Goal: Transaction & Acquisition: Obtain resource

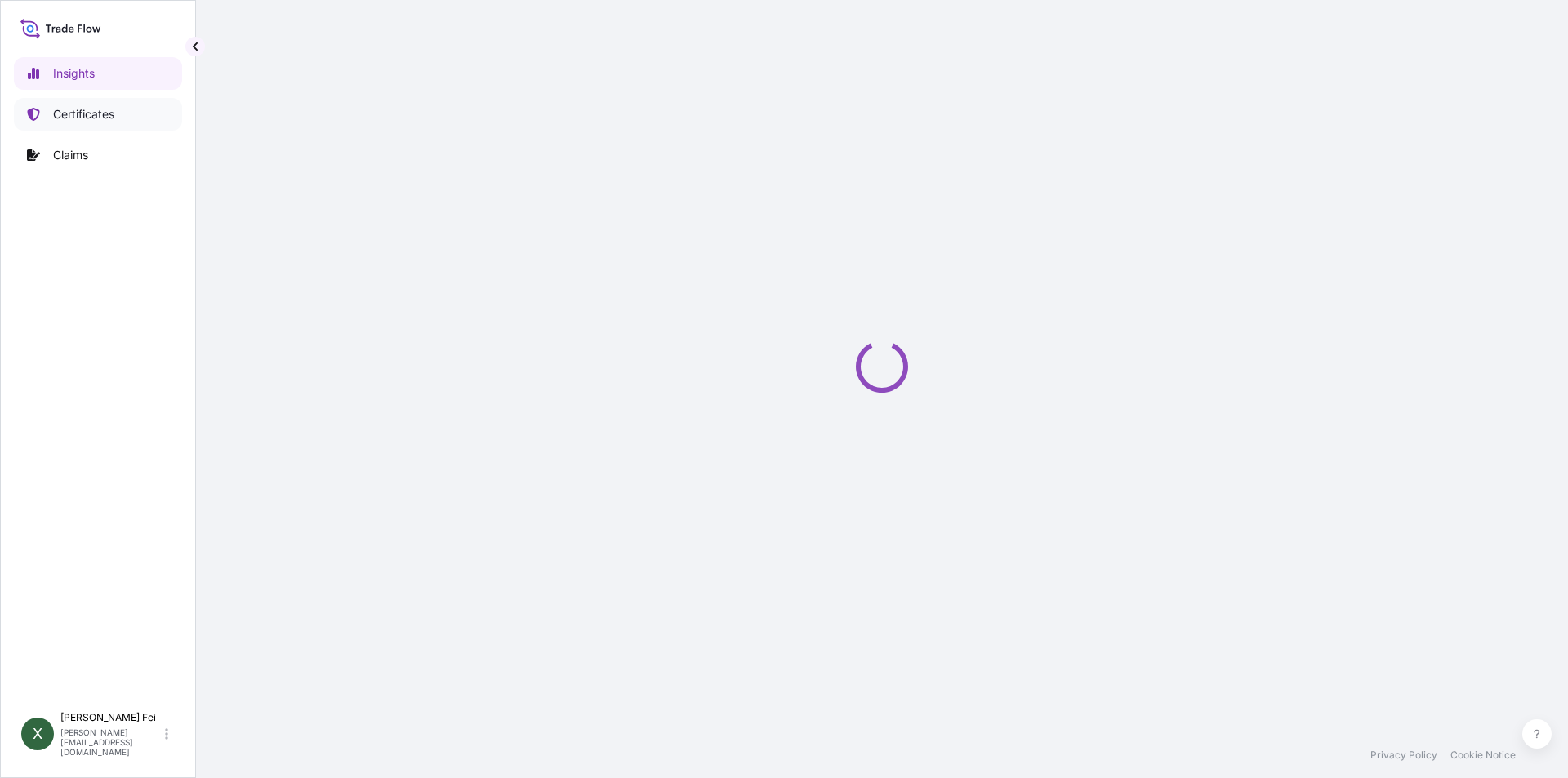
click at [76, 110] on p "Certificates" at bounding box center [84, 114] width 61 height 17
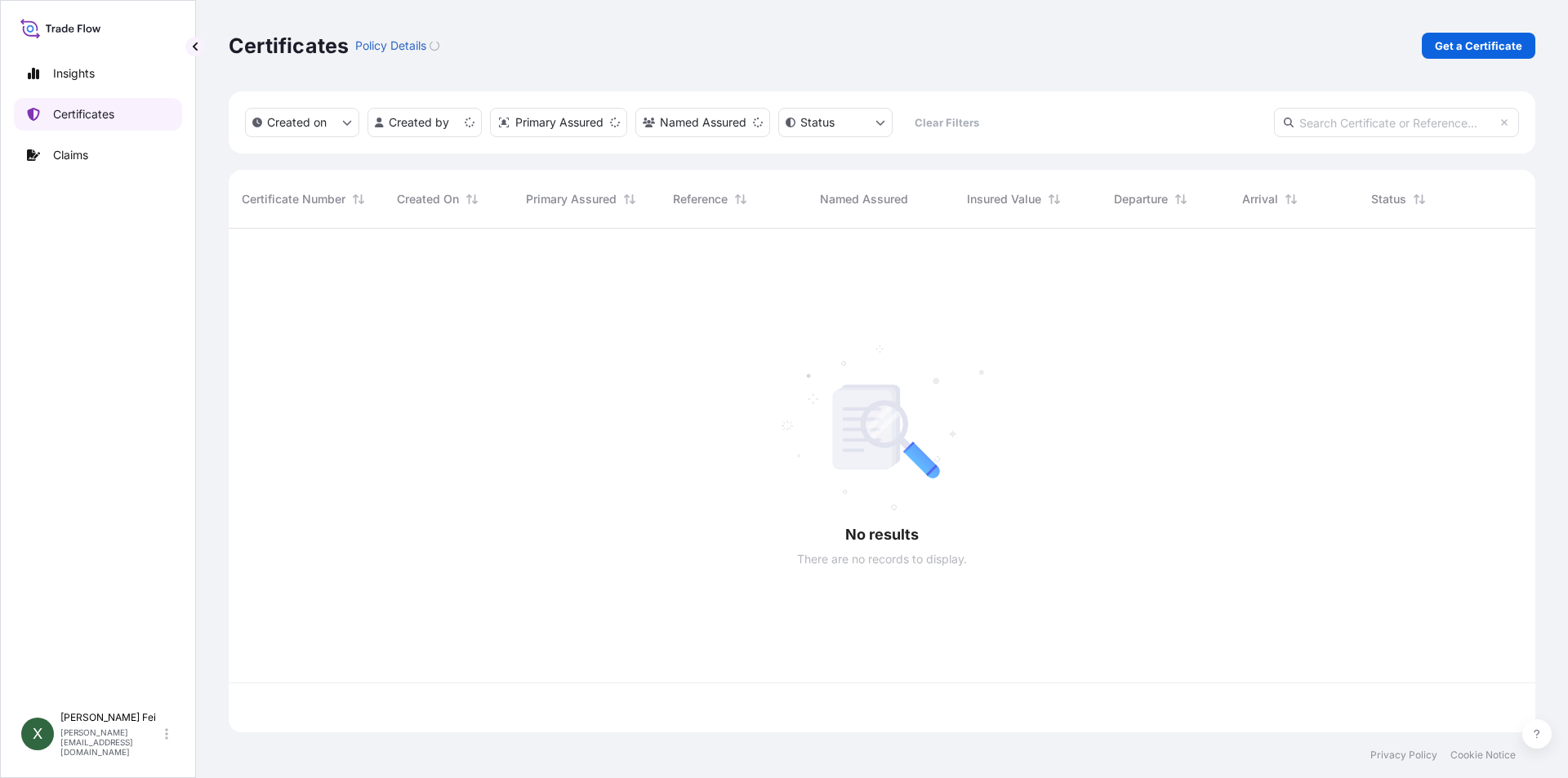
scroll to position [500, 1294]
click at [1466, 47] on p "Get a Certificate" at bounding box center [1479, 46] width 88 height 17
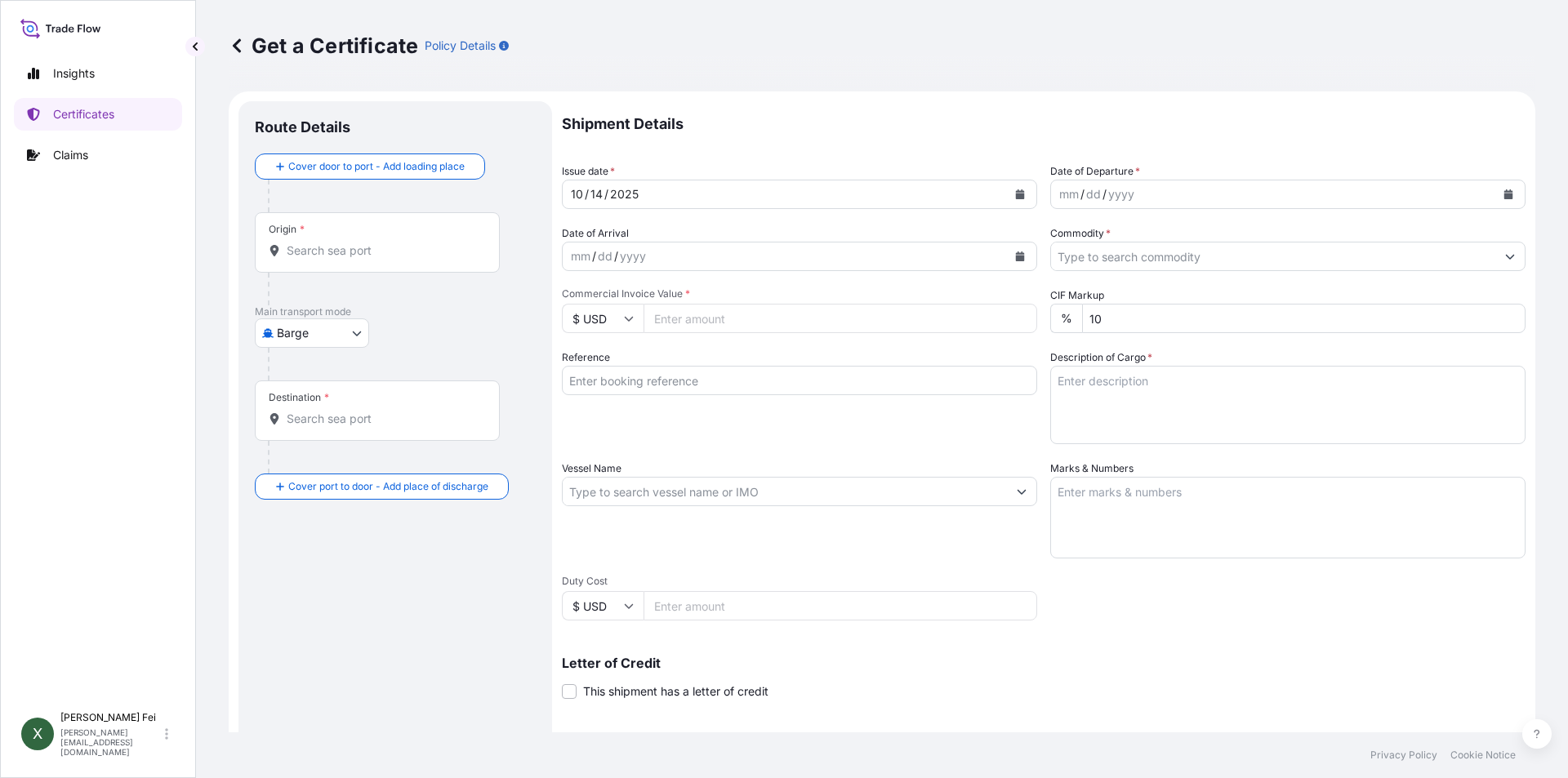
click at [339, 324] on body "Insights Certificates Claims X [PERSON_NAME] [PERSON_NAME][EMAIL_ADDRESS][DOMAI…" at bounding box center [784, 389] width 1568 height 778
click at [328, 522] on span "Ocean Vessel" at bounding box center [322, 523] width 73 height 17
select select "Ocean Vessel"
click at [338, 254] on input "Origin *" at bounding box center [382, 257] width 193 height 17
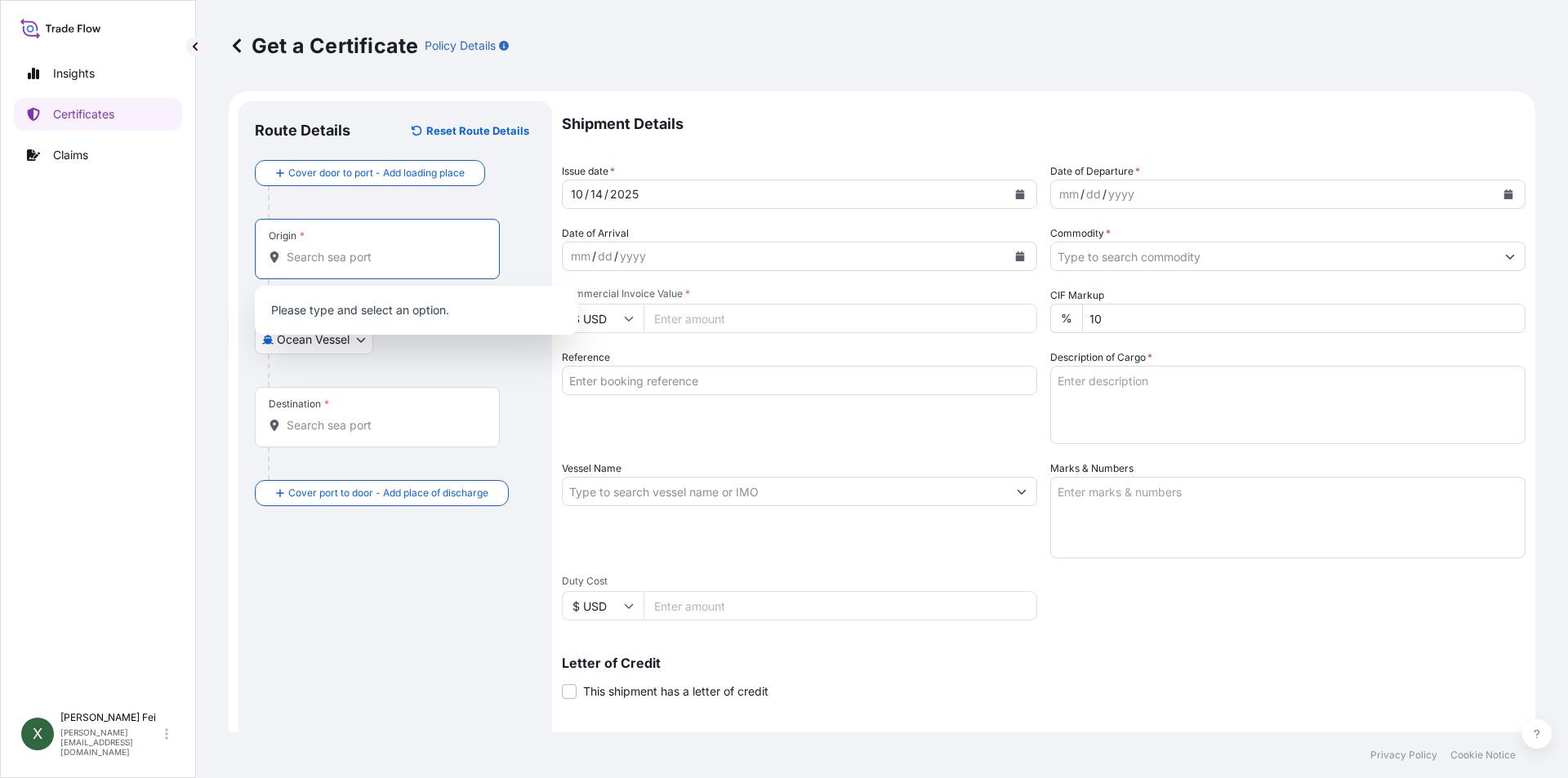
paste input "SHANGHA"
click at [368, 255] on input "SHANGHA" at bounding box center [373, 257] width 173 height 17
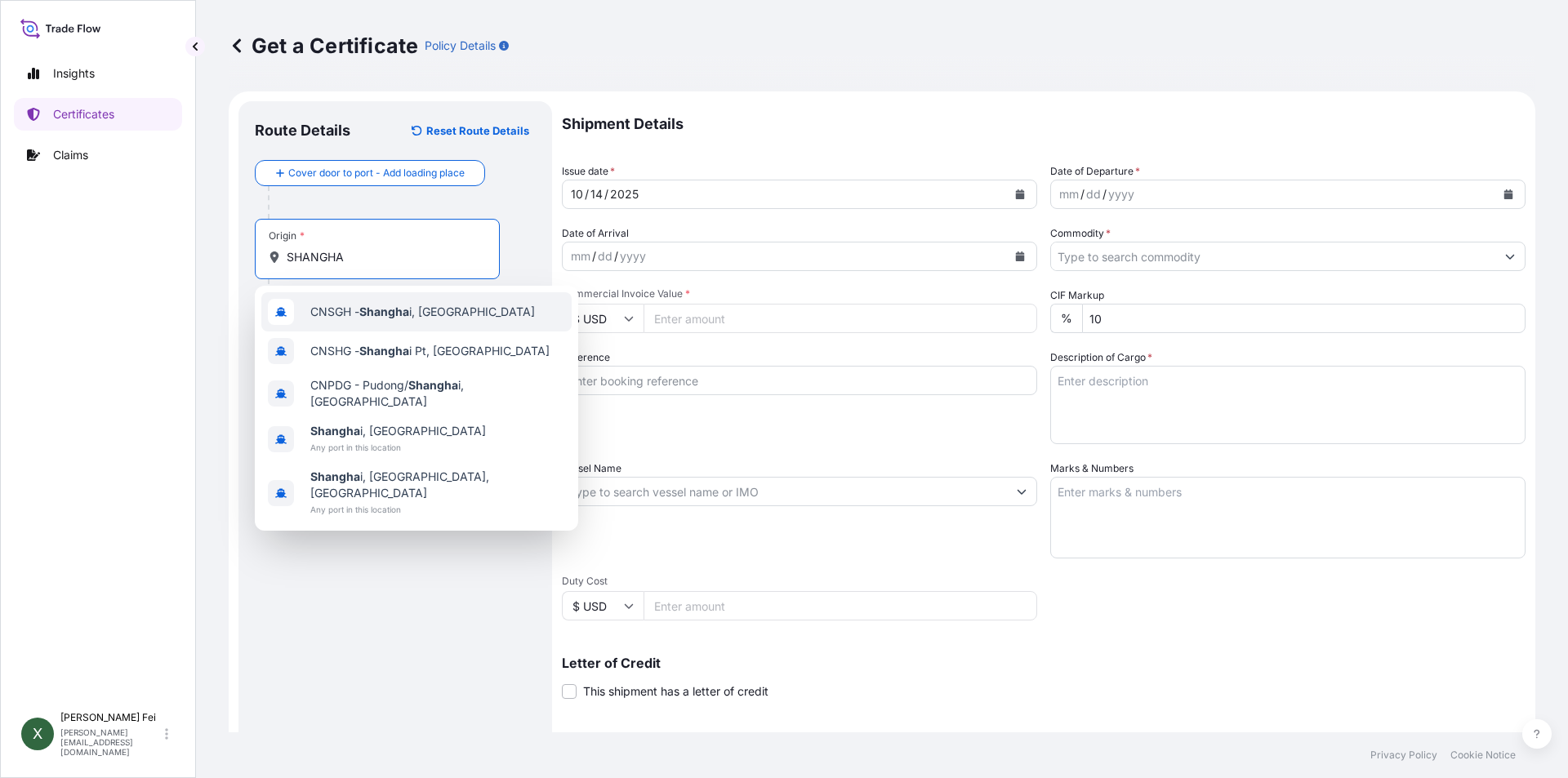
click at [355, 306] on span "CNSGH - Shangha i, [GEOGRAPHIC_DATA]" at bounding box center [423, 312] width 225 height 17
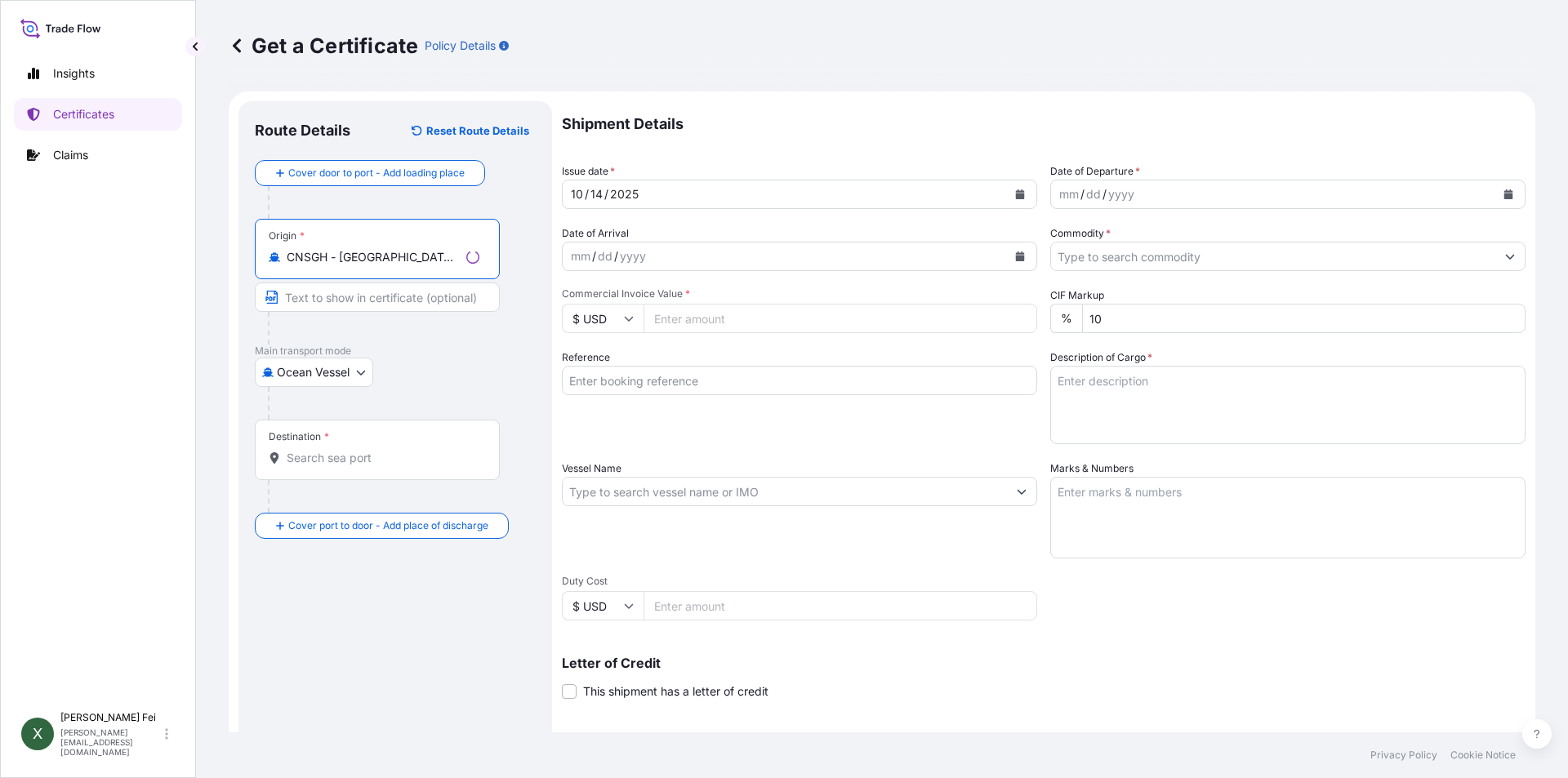
type input "CNSGH - [GEOGRAPHIC_DATA], [GEOGRAPHIC_DATA]"
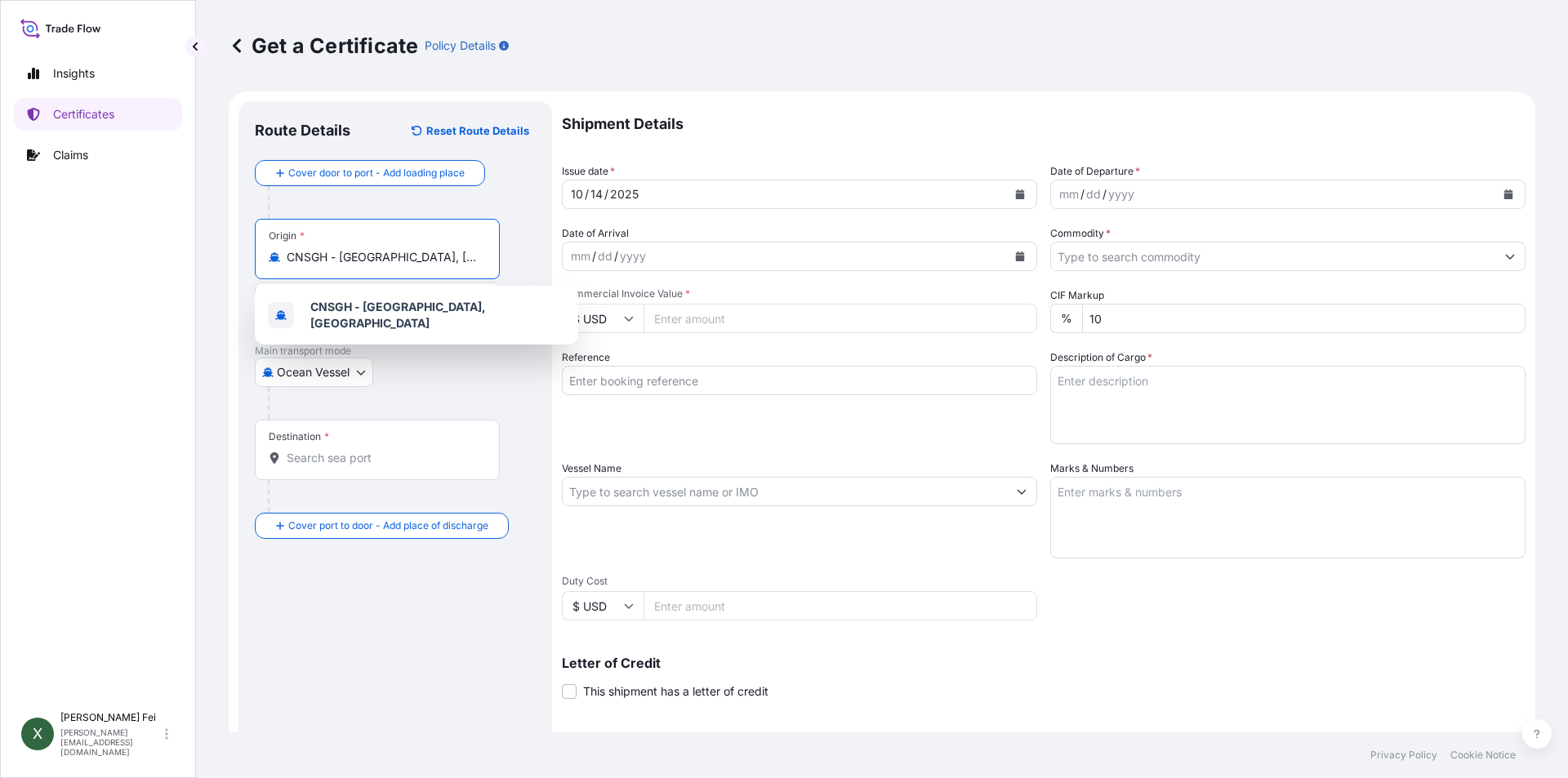
click at [358, 459] on input "Destination *" at bounding box center [382, 458] width 193 height 17
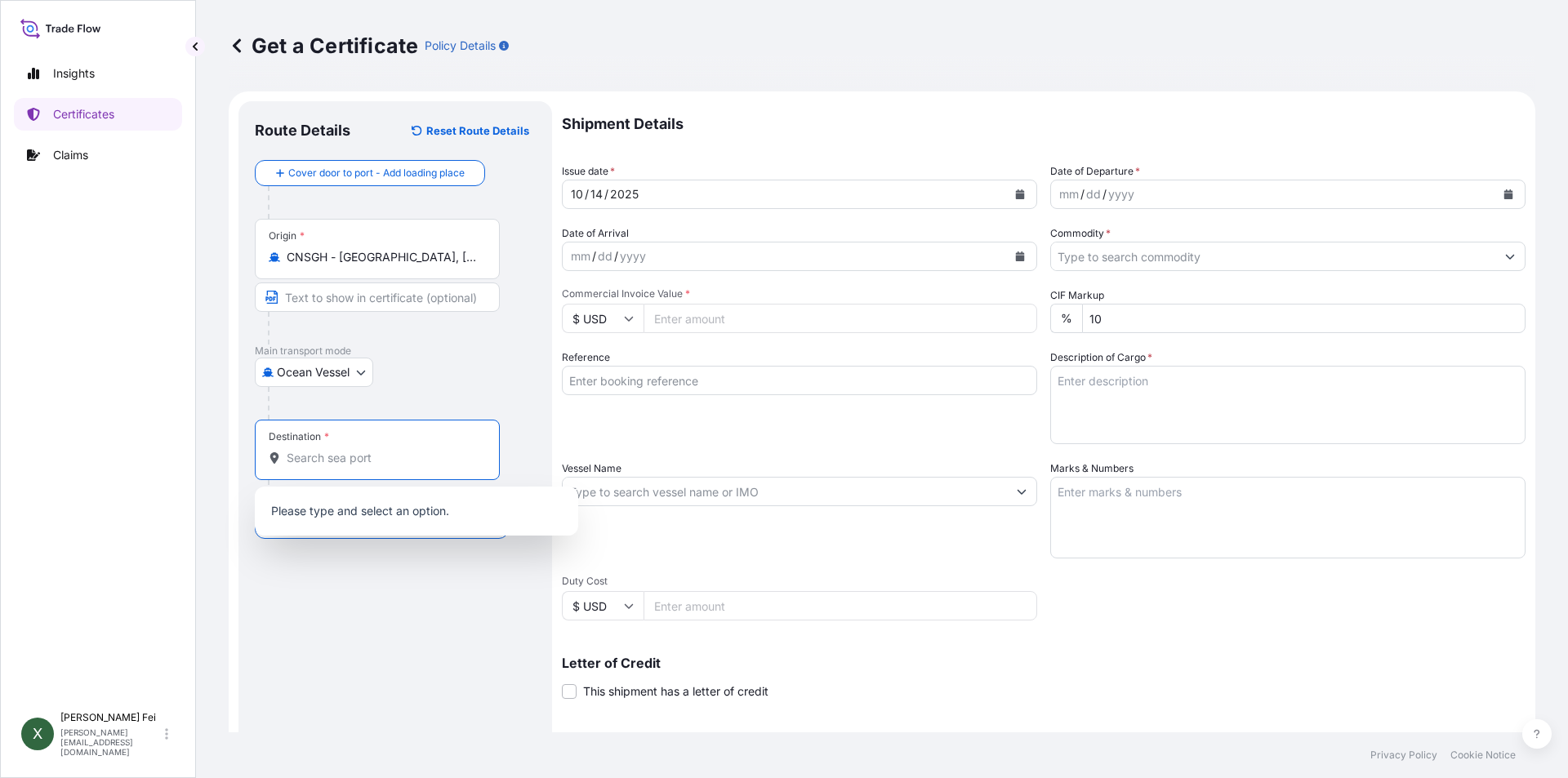
paste input "SHANGHA"
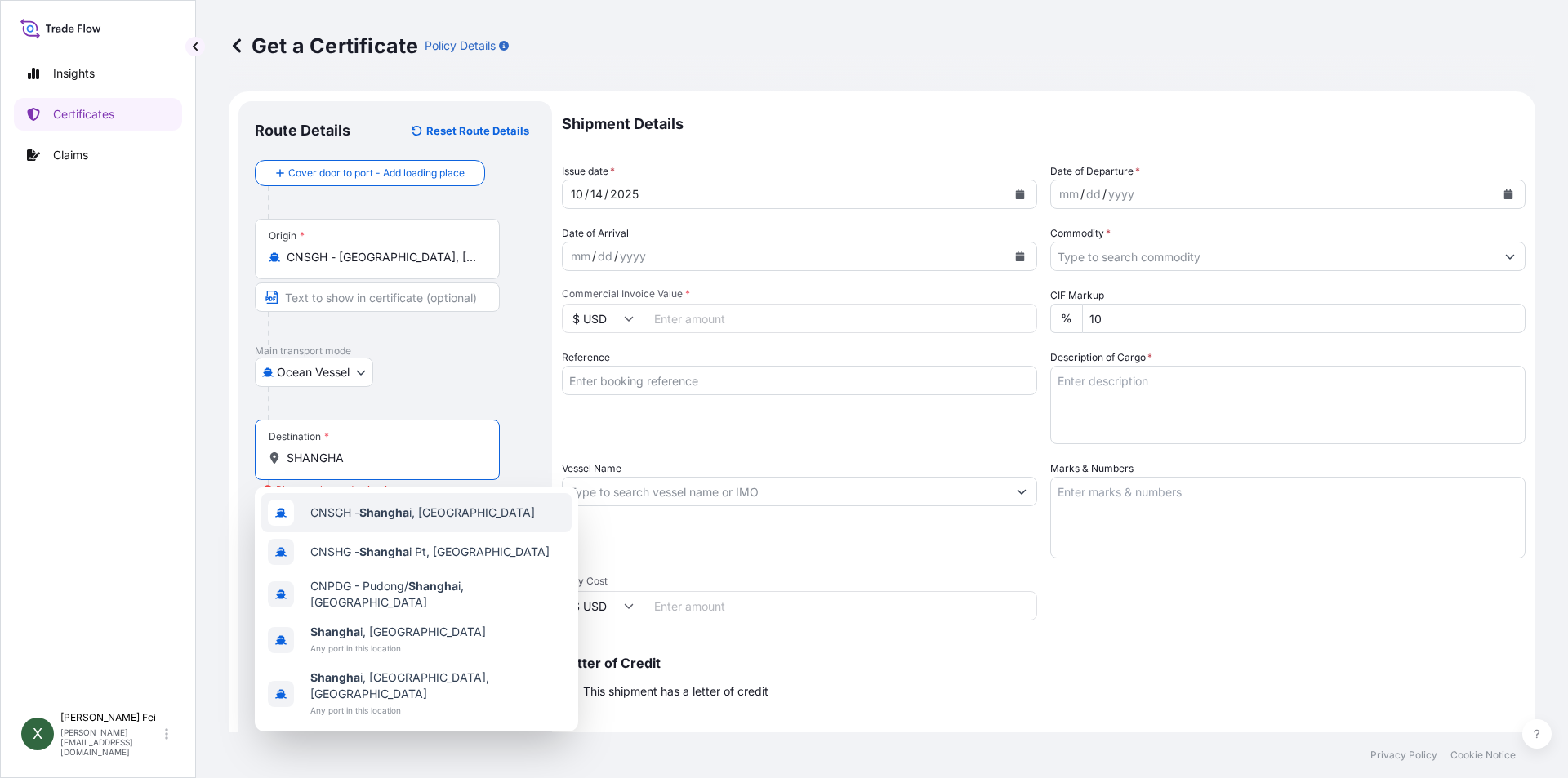
click at [370, 459] on input "SHANGHA" at bounding box center [382, 458] width 193 height 17
type input "S"
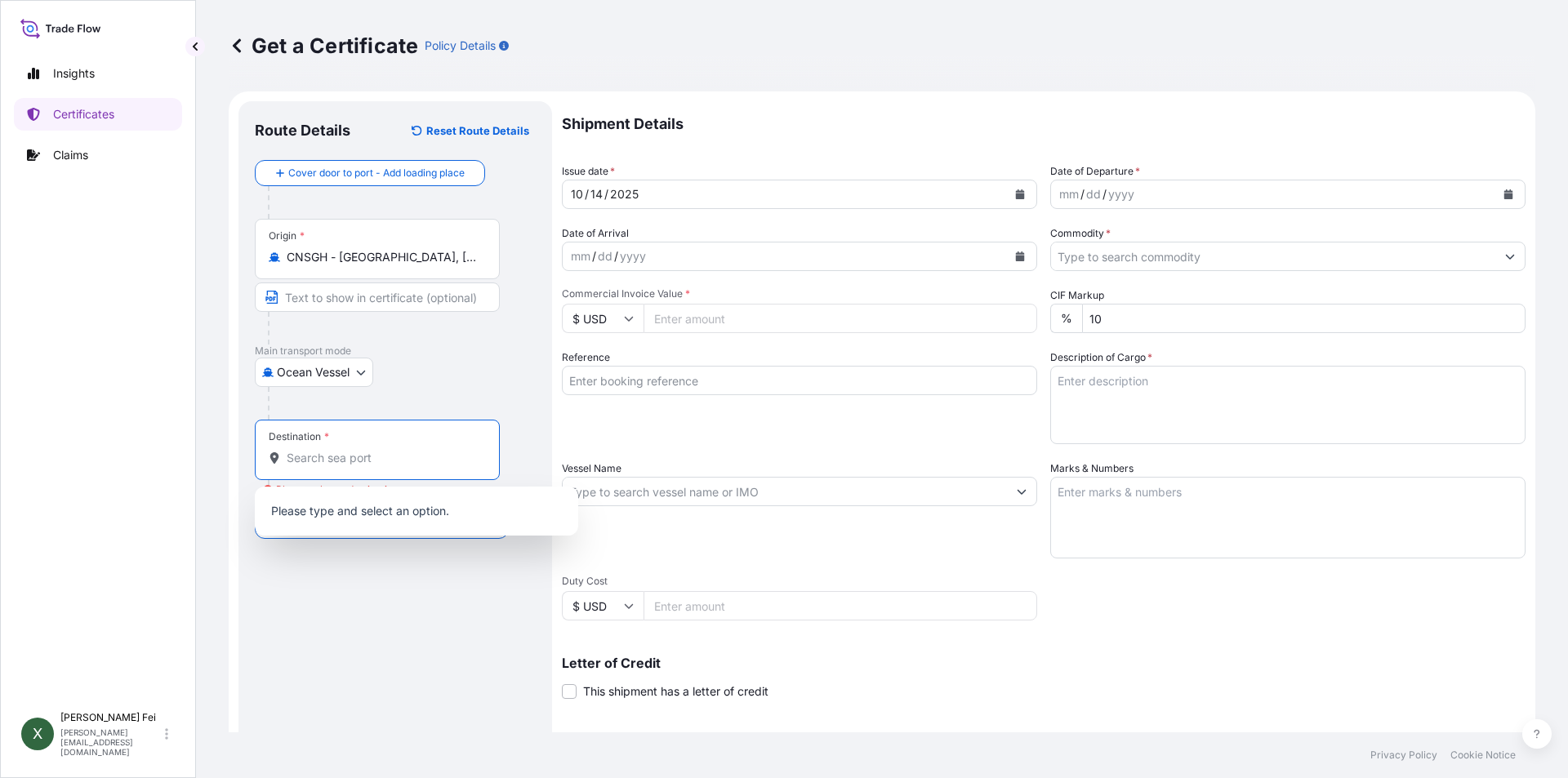
paste input "[GEOGRAPHIC_DATA]"
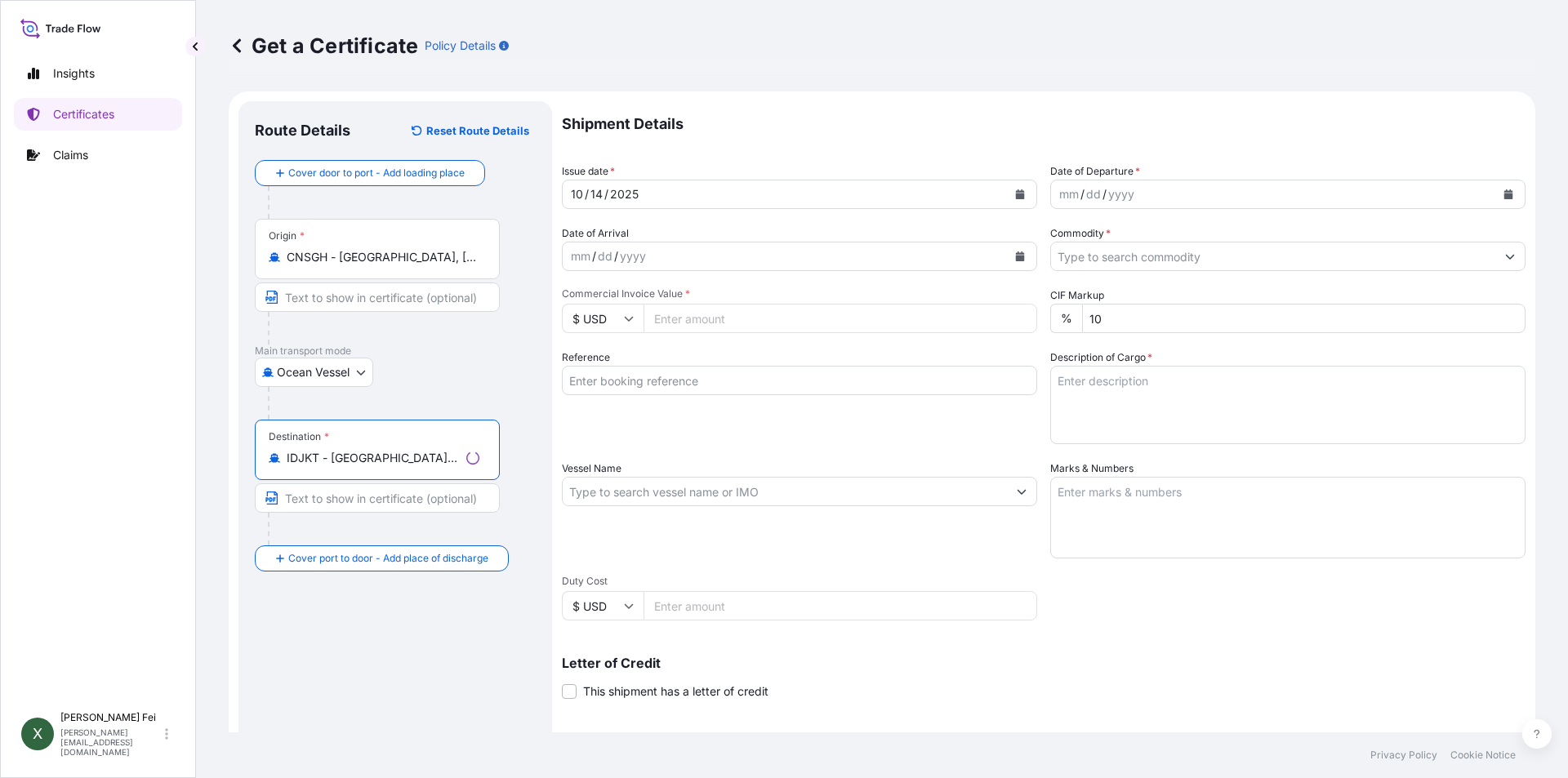
type input "IDJKT - [GEOGRAPHIC_DATA], [GEOGRAPHIC_DATA], [GEOGRAPHIC_DATA]"
click at [1016, 192] on icon "Calendar" at bounding box center [1021, 194] width 9 height 10
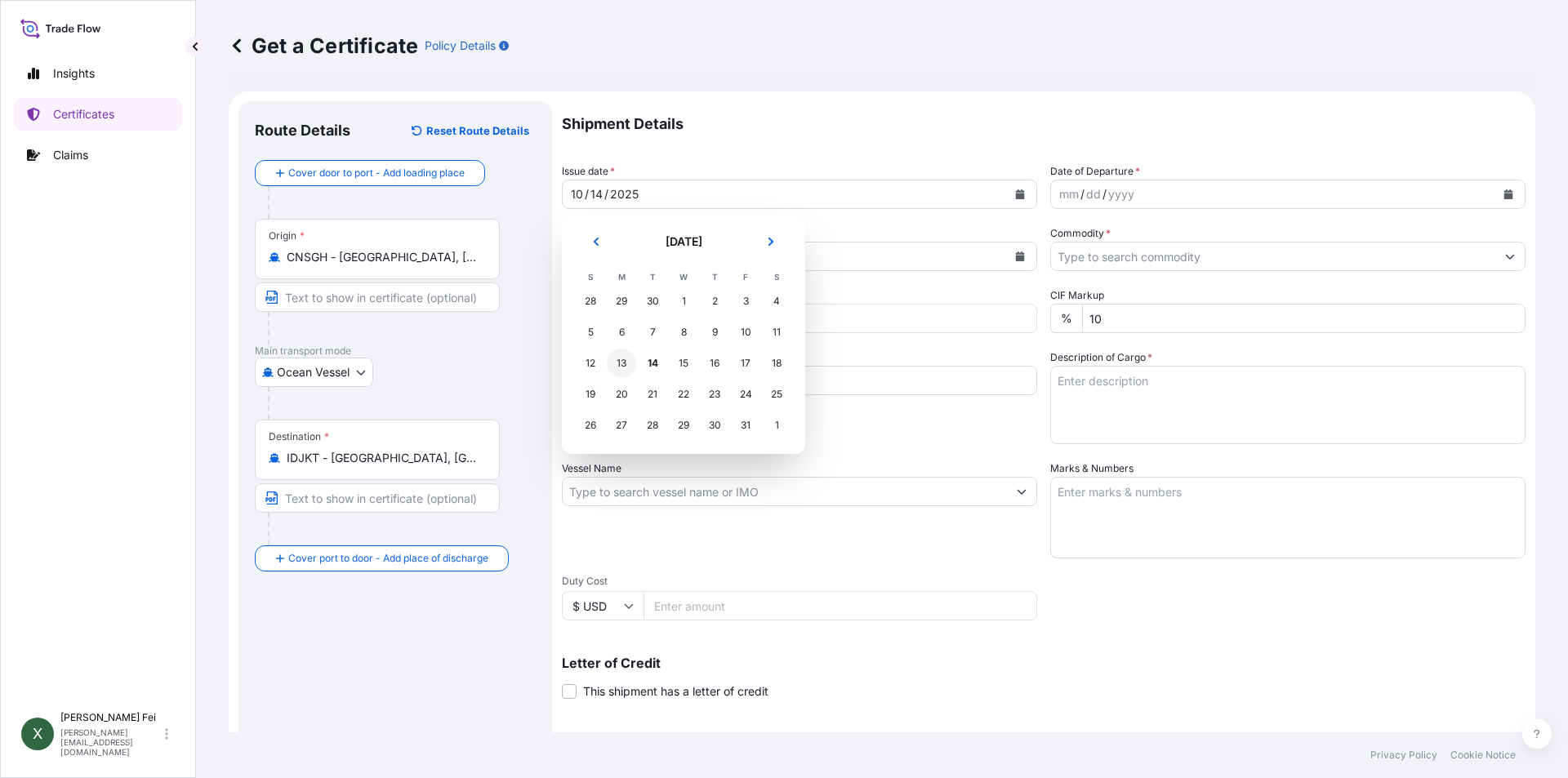
click at [623, 360] on div "13" at bounding box center [622, 364] width 29 height 29
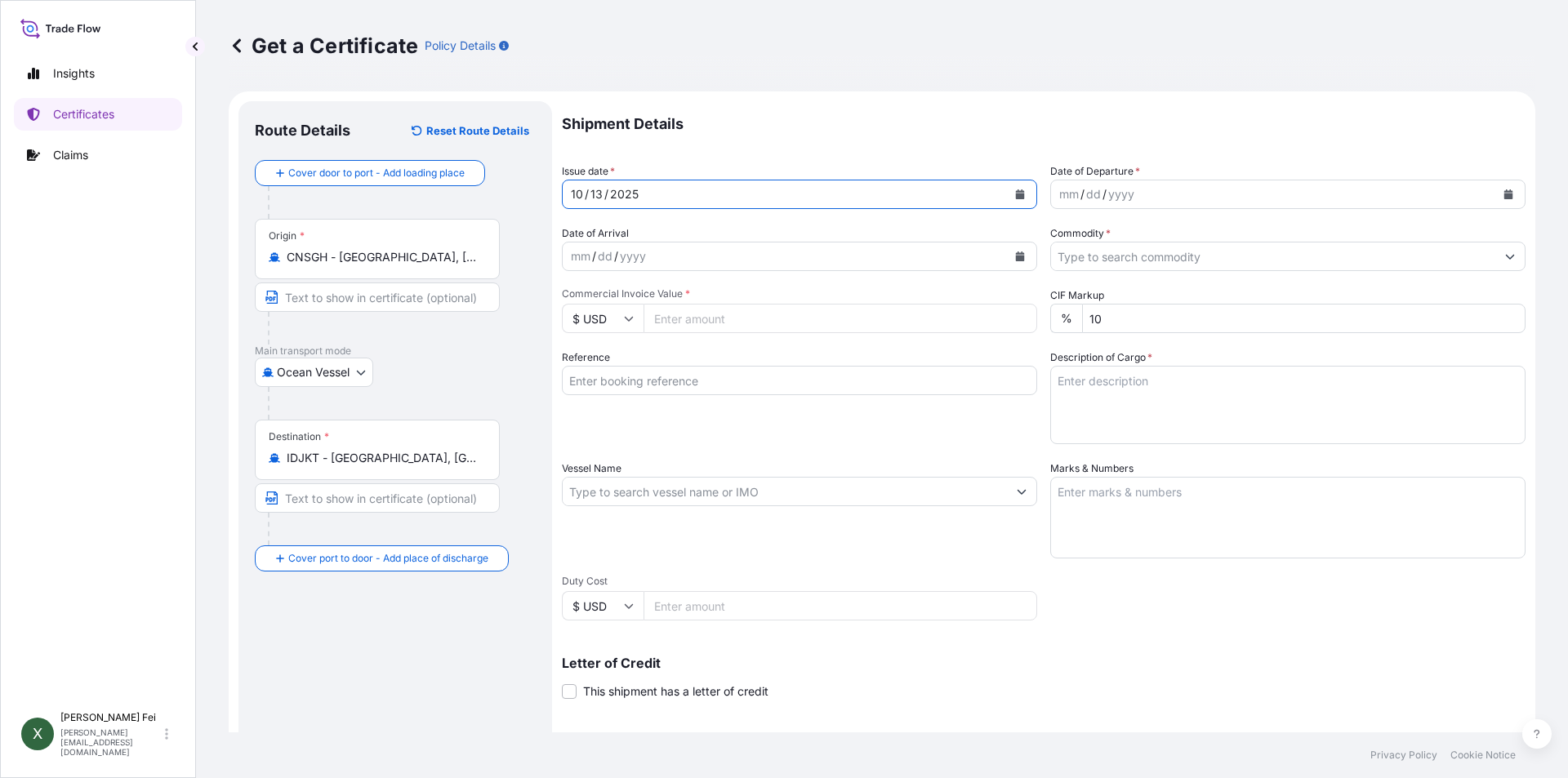
click at [1504, 192] on icon "Calendar" at bounding box center [1508, 194] width 10 height 10
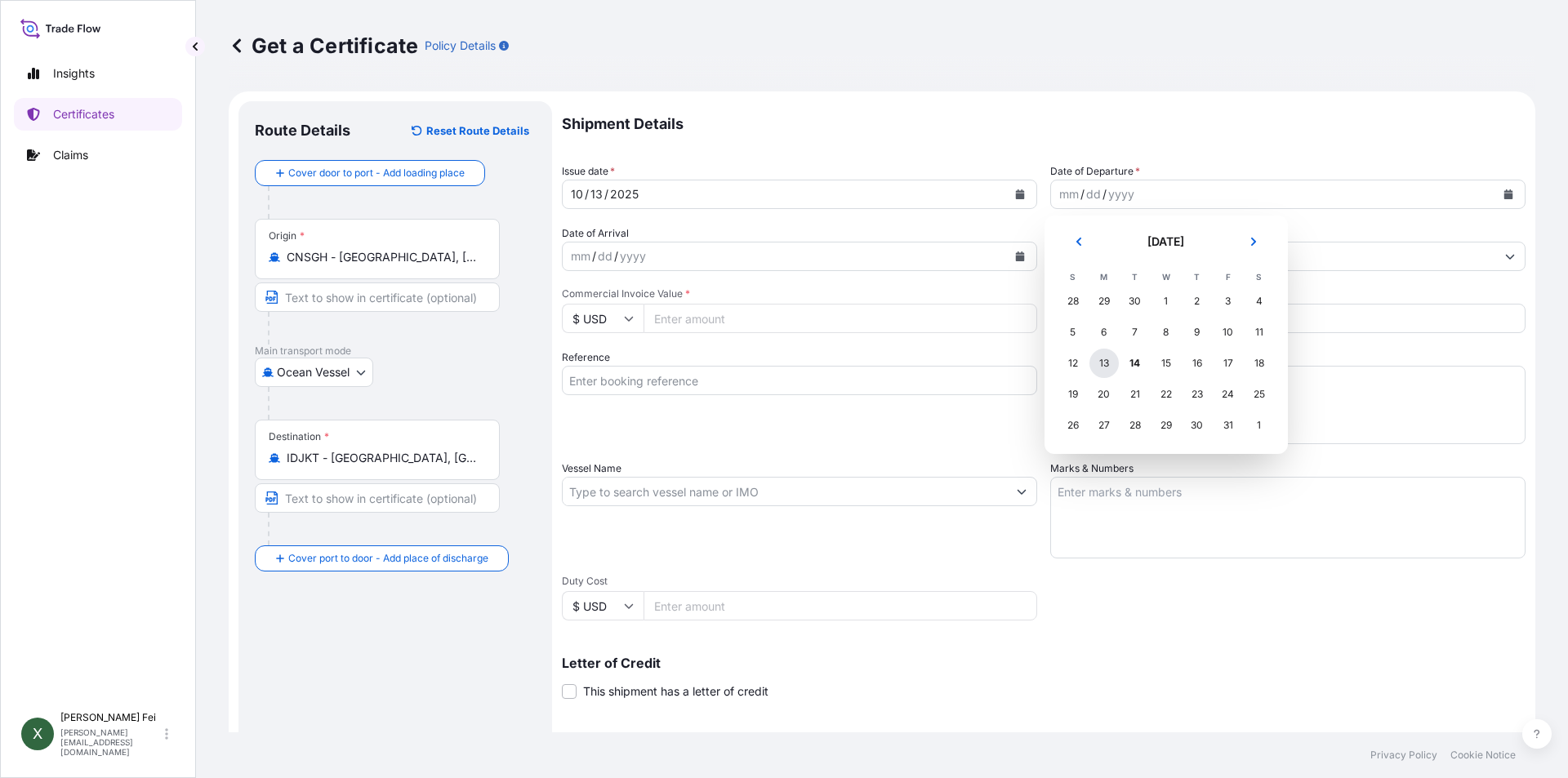
click at [1098, 366] on div "13" at bounding box center [1105, 364] width 29 height 29
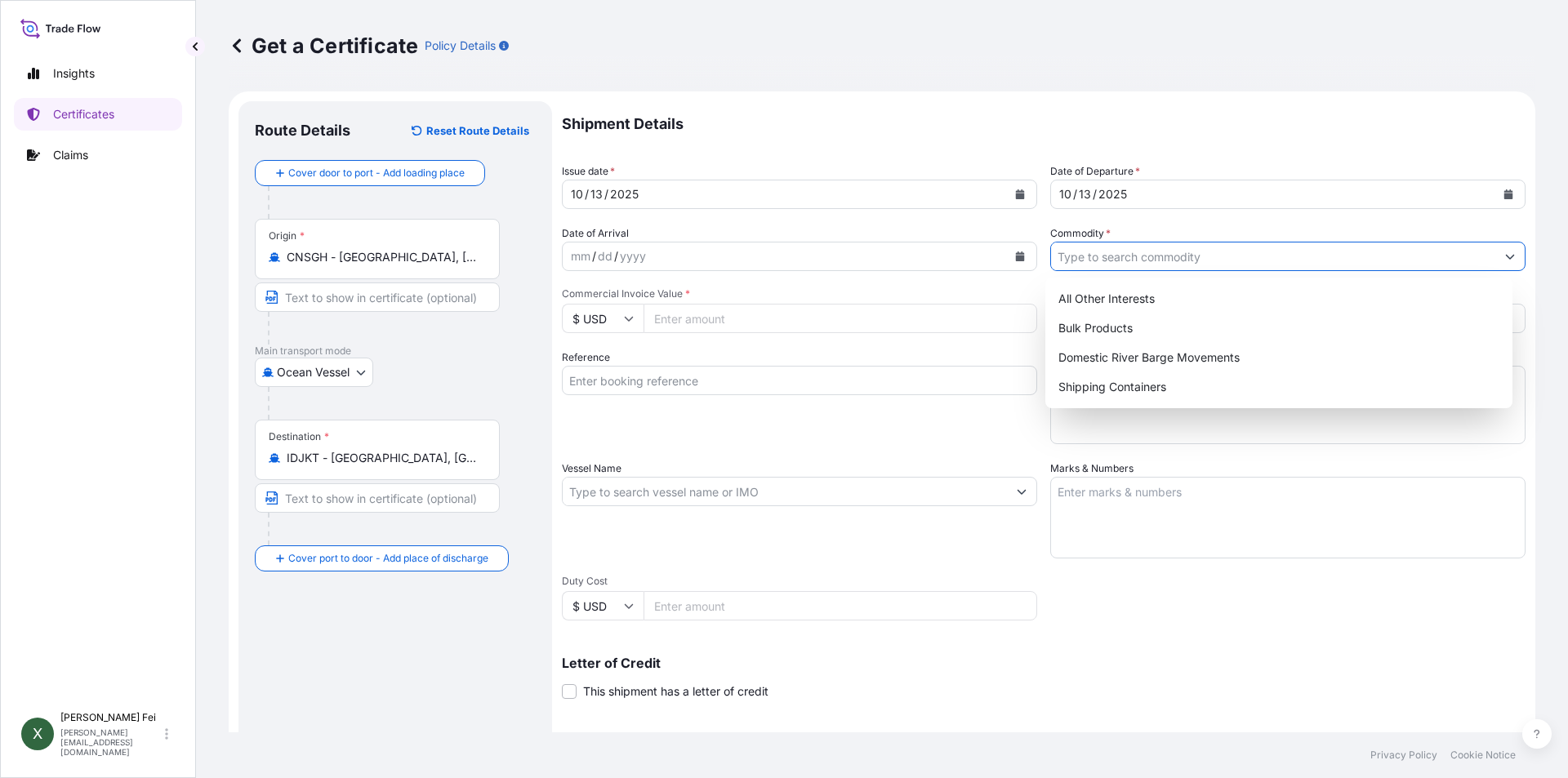
click at [1092, 258] on input "Commodity *" at bounding box center [1273, 256] width 444 height 29
click at [1101, 398] on div "Shipping Containers" at bounding box center [1280, 387] width 455 height 29
type input "Shipping Containers"
click at [672, 319] on input "Commercial Invoice Value *" at bounding box center [840, 319] width 393 height 29
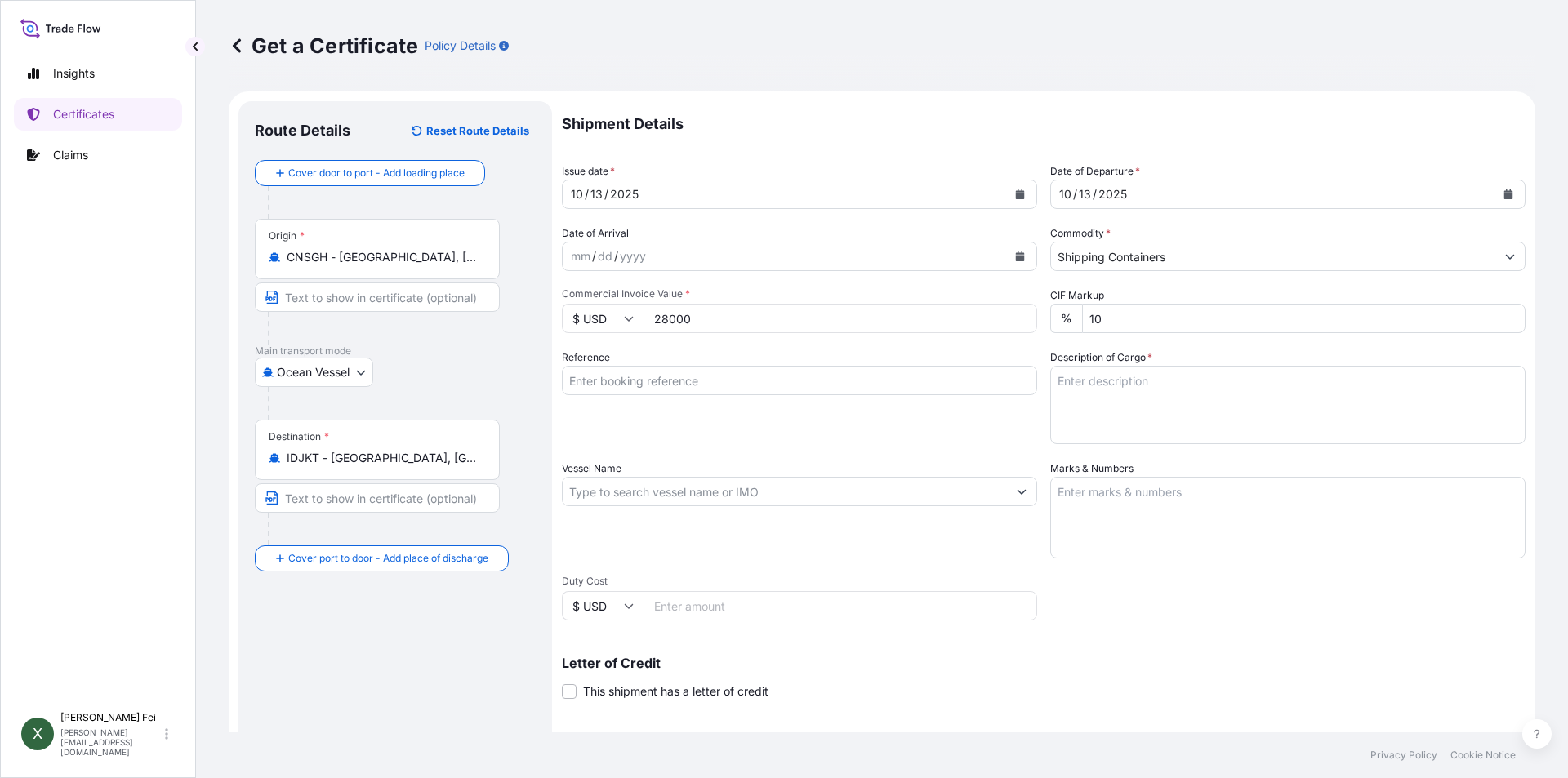
type input "28000"
click at [790, 455] on div "Shipment Details Issue date * [DATE] Date of Departure * [DATE] Date of Arrival…" at bounding box center [1044, 490] width 964 height 778
drag, startPoint x: 696, startPoint y: 361, endPoint x: 702, endPoint y: 390, distance: 29.6
click at [696, 365] on div "Reference" at bounding box center [800, 396] width 475 height 95
click at [702, 390] on input "Reference" at bounding box center [800, 380] width 475 height 29
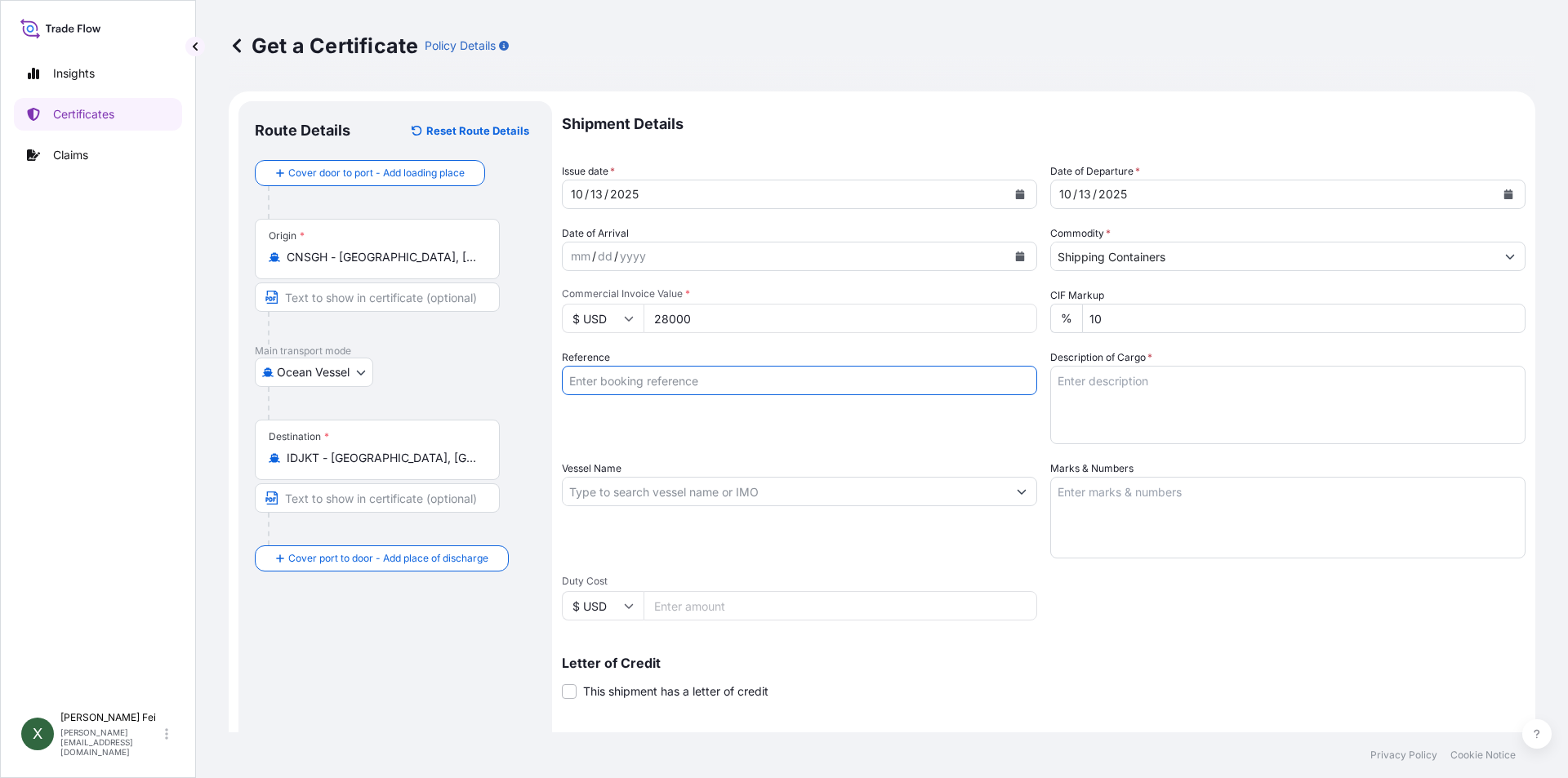
paste input "CPL0368032"
type input "CPL0368032"
click at [1152, 397] on textarea "Description of Cargo *" at bounding box center [1288, 404] width 475 height 78
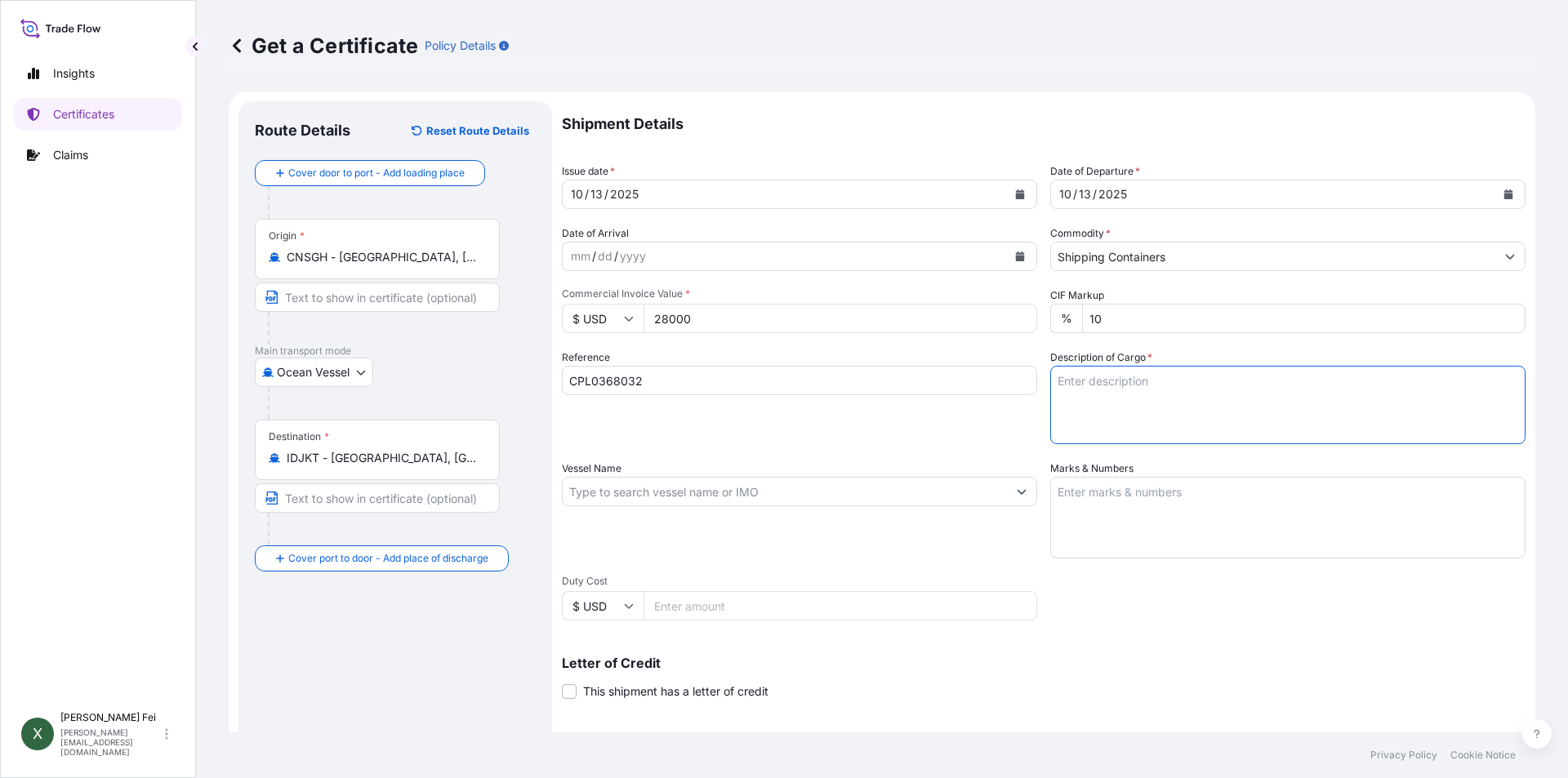
paste textarea "8 PALLETS"
paste textarea "ESTANE(R) S195A-8, PE FOIL BAG"
paste textarea "POLYURETHANES THERMOPLASTIC"
paste textarea "POLYURETHANE"
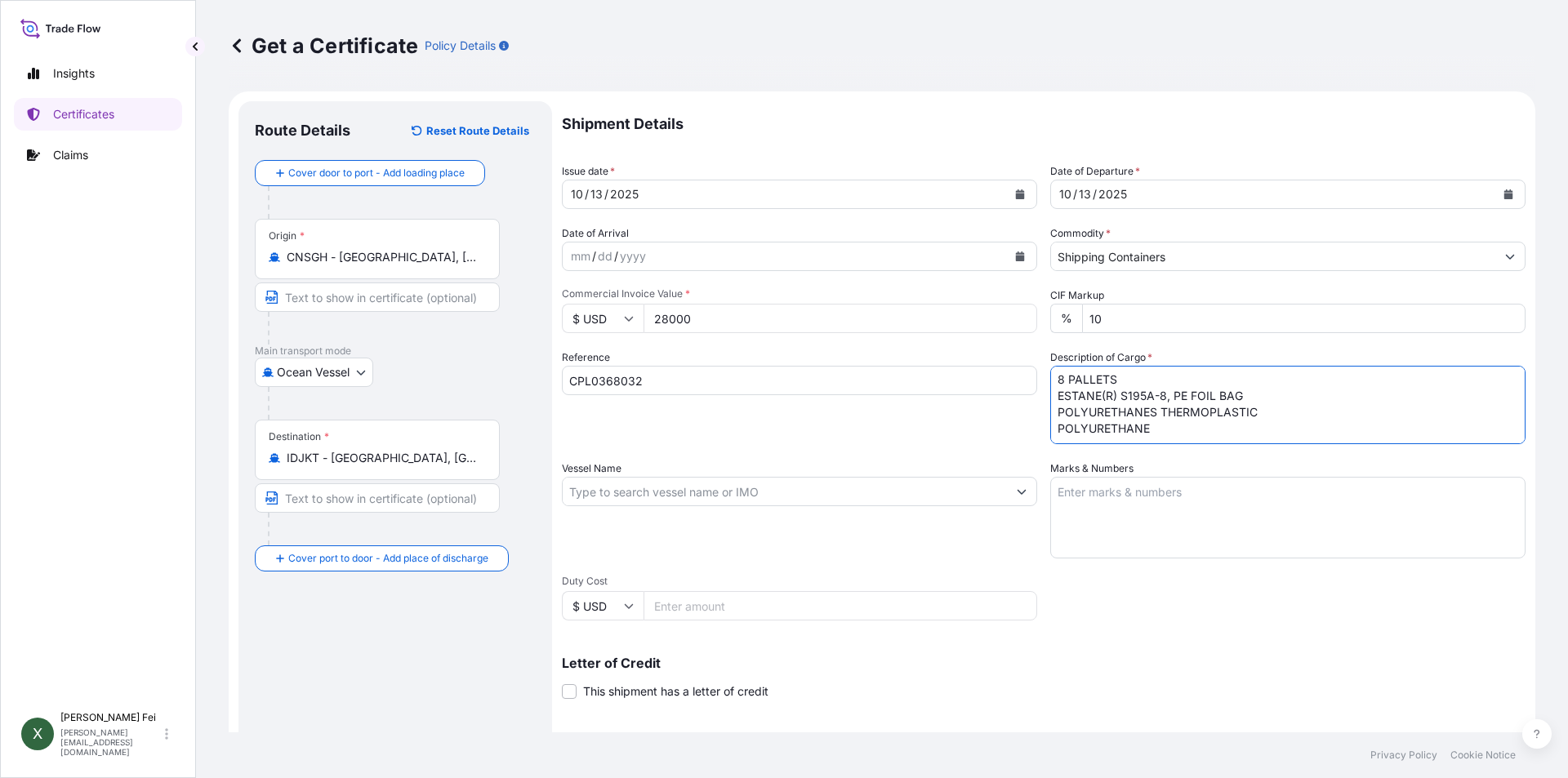
paste textarea "HS CODE:3909.50"
type textarea "8 PALLETS ESTANE(R) S195A-8, PE FOIL BAG POLYURETHANES THERMOPLASTIC POLYURETHA…"
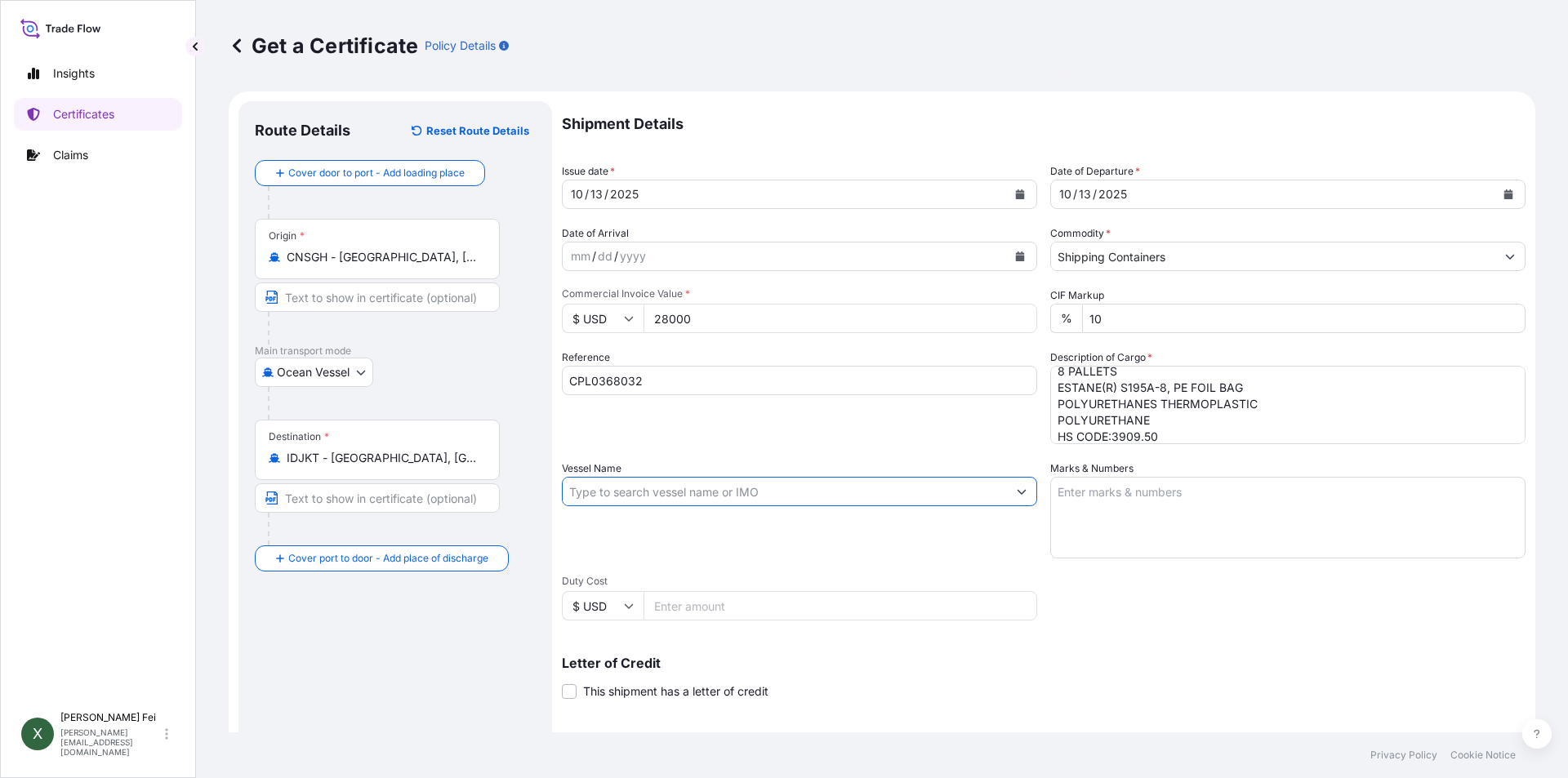
click at [623, 493] on input "Vessel Name" at bounding box center [785, 492] width 444 height 29
paste input "[PERSON_NAME] FU [PERSON_NAME]"
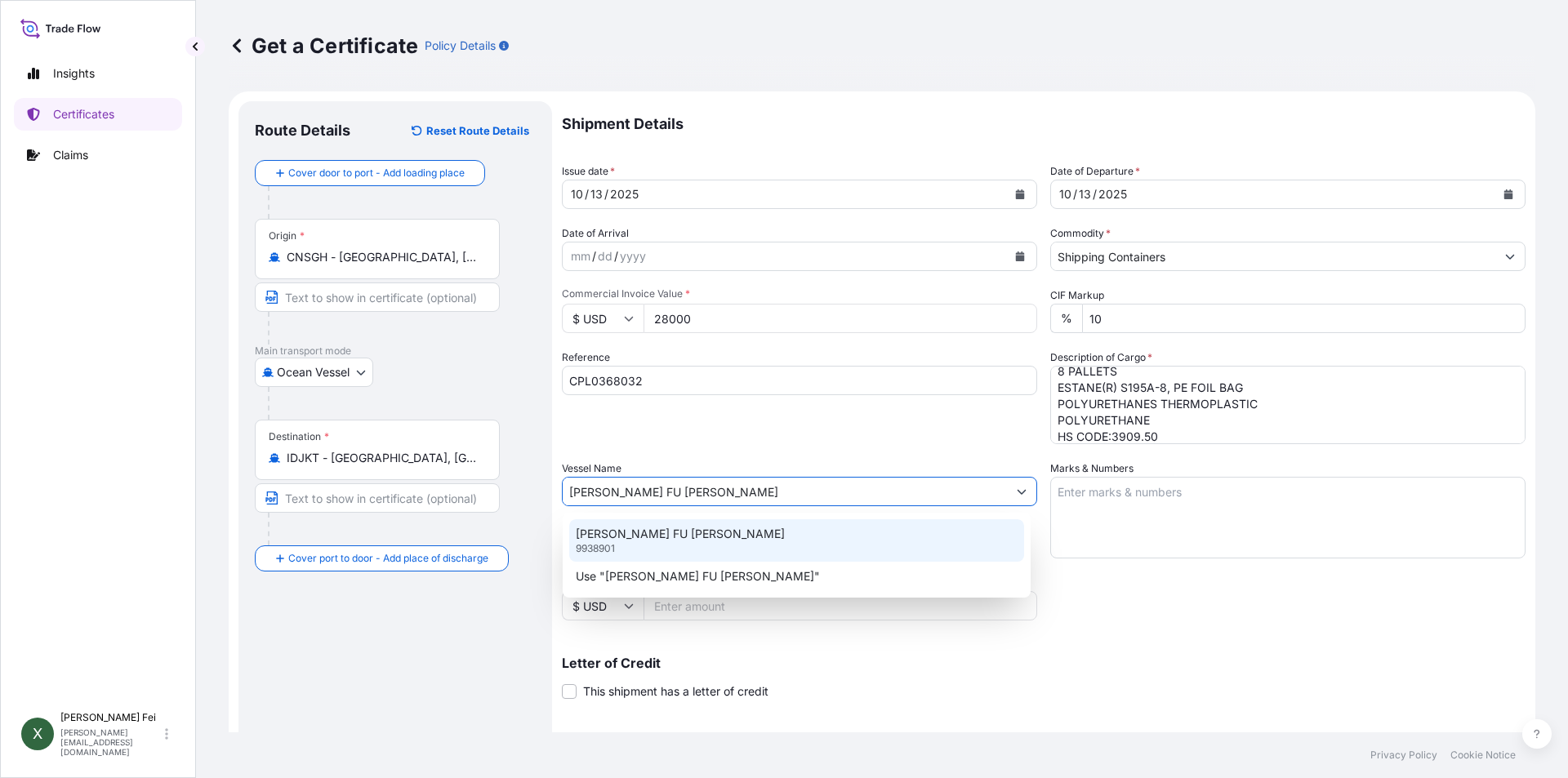
click at [684, 549] on div "[PERSON_NAME] FU [PERSON_NAME] 9938901" at bounding box center [797, 540] width 455 height 42
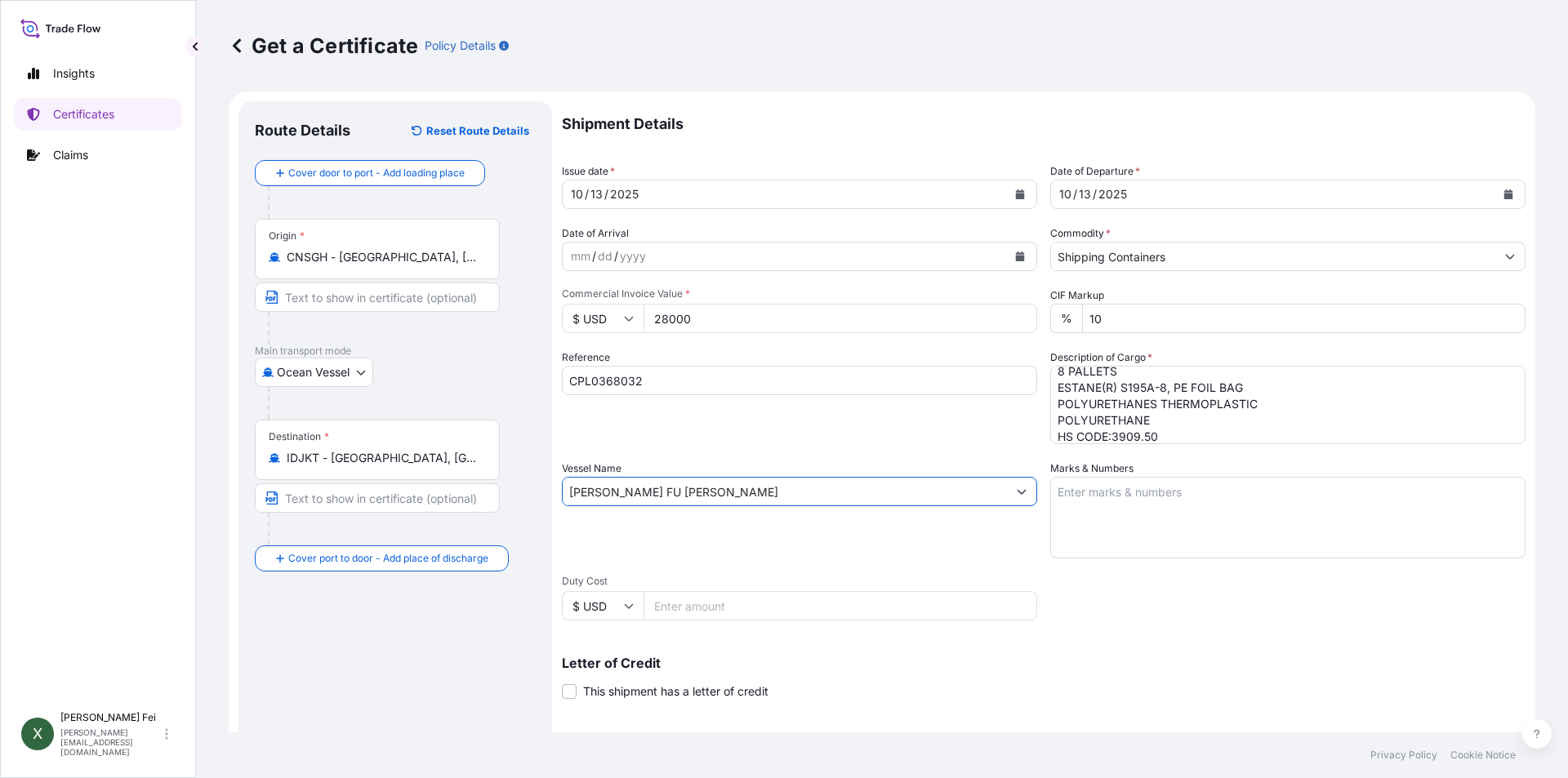
type input "[PERSON_NAME] FU [PERSON_NAME]"
click at [1150, 521] on textarea "Marks & Numbers" at bounding box center [1288, 517] width 475 height 82
paste textarea "PT. [GEOGRAPHIC_DATA]"
paste textarea "PO NO. 250904"
paste textarea "[GEOGRAPHIC_DATA]"
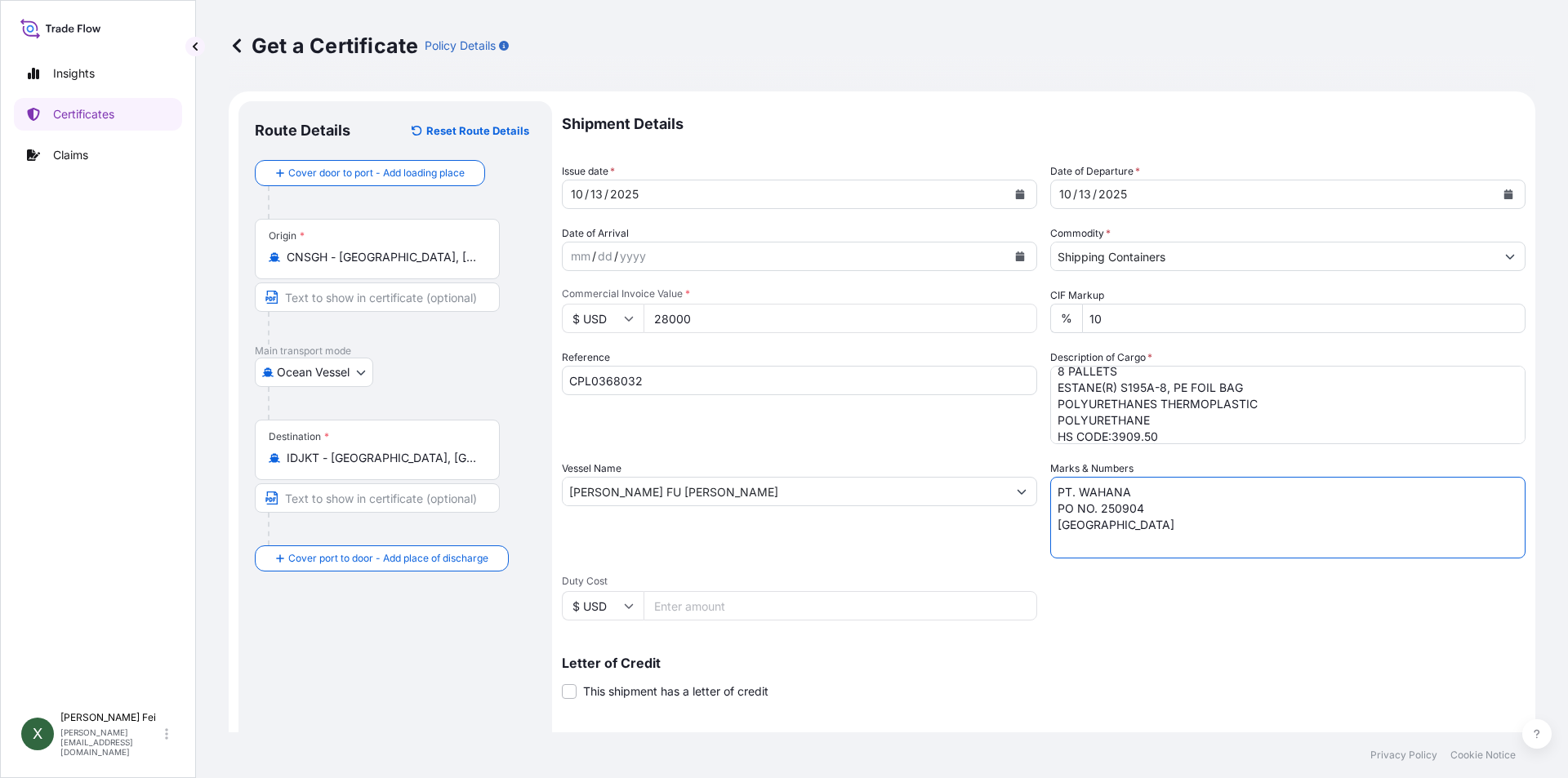
paste textarea "MADE IN [GEOGRAPHIC_DATA]"
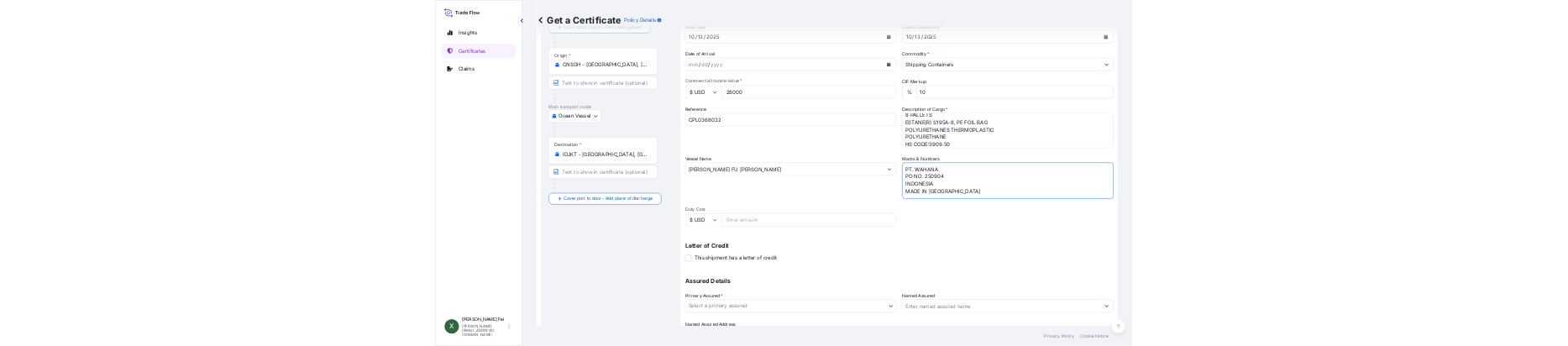
scroll to position [209, 0]
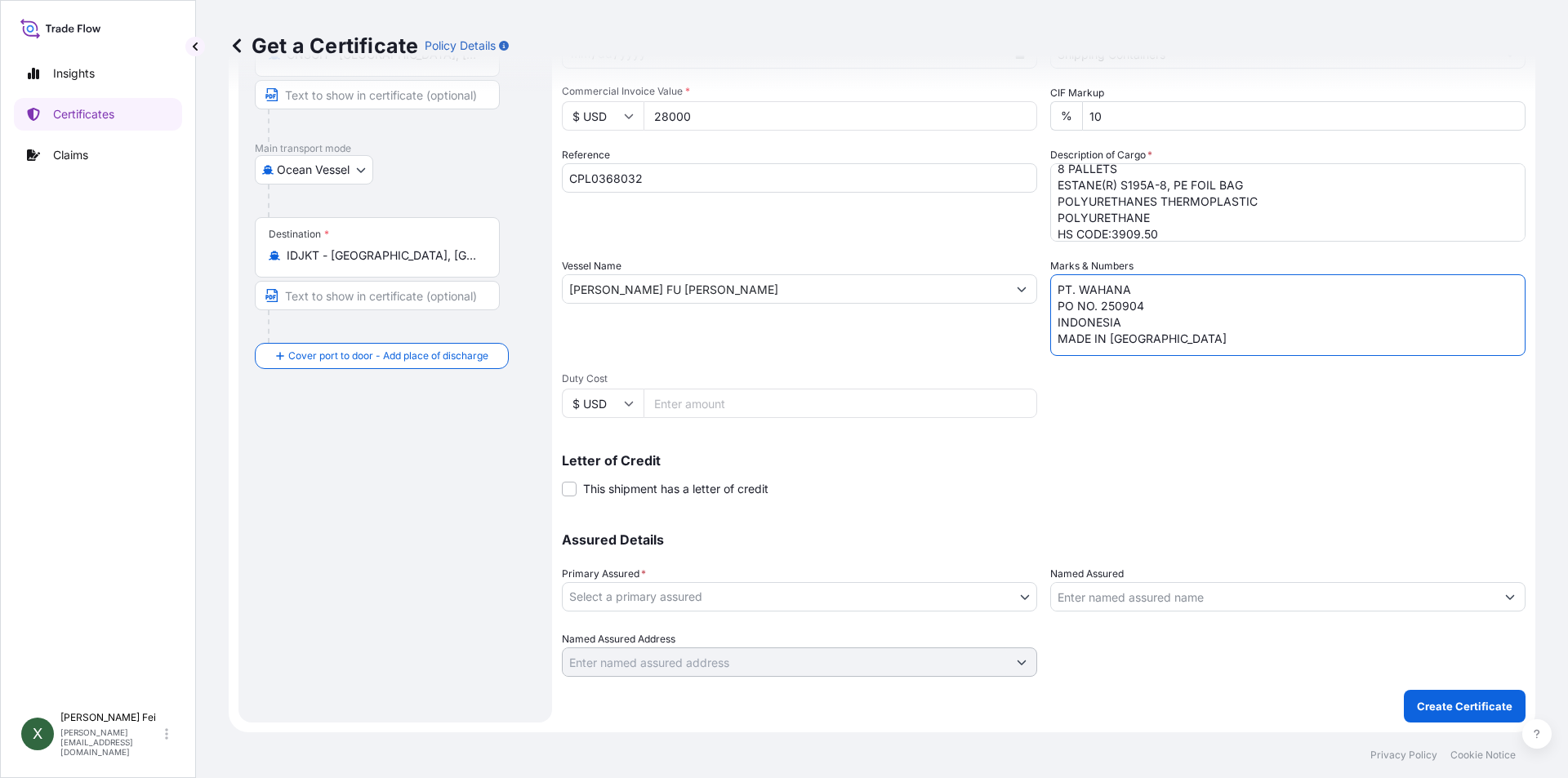
type textarea "PT. WAHANA PO NO. 250904 INDONESIA MADE IN [GEOGRAPHIC_DATA]"
click at [709, 599] on body "Insights Certificates Claims X [PERSON_NAME] [PERSON_NAME][EMAIL_ADDRESS][DOMAI…" at bounding box center [784, 389] width 1568 height 778
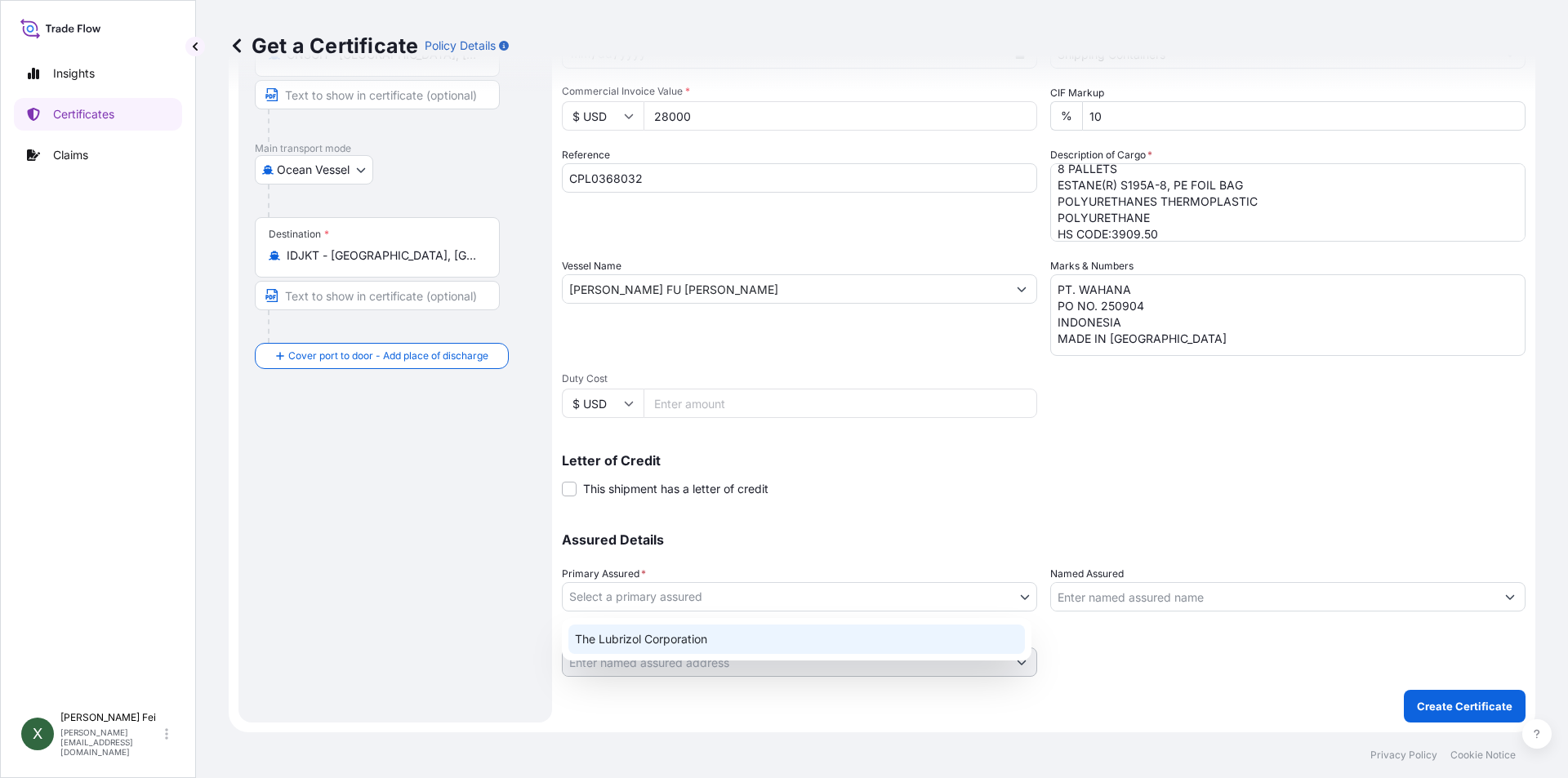
click at [676, 644] on div "The Lubrizol Corporation" at bounding box center [797, 639] width 457 height 29
select select "31566"
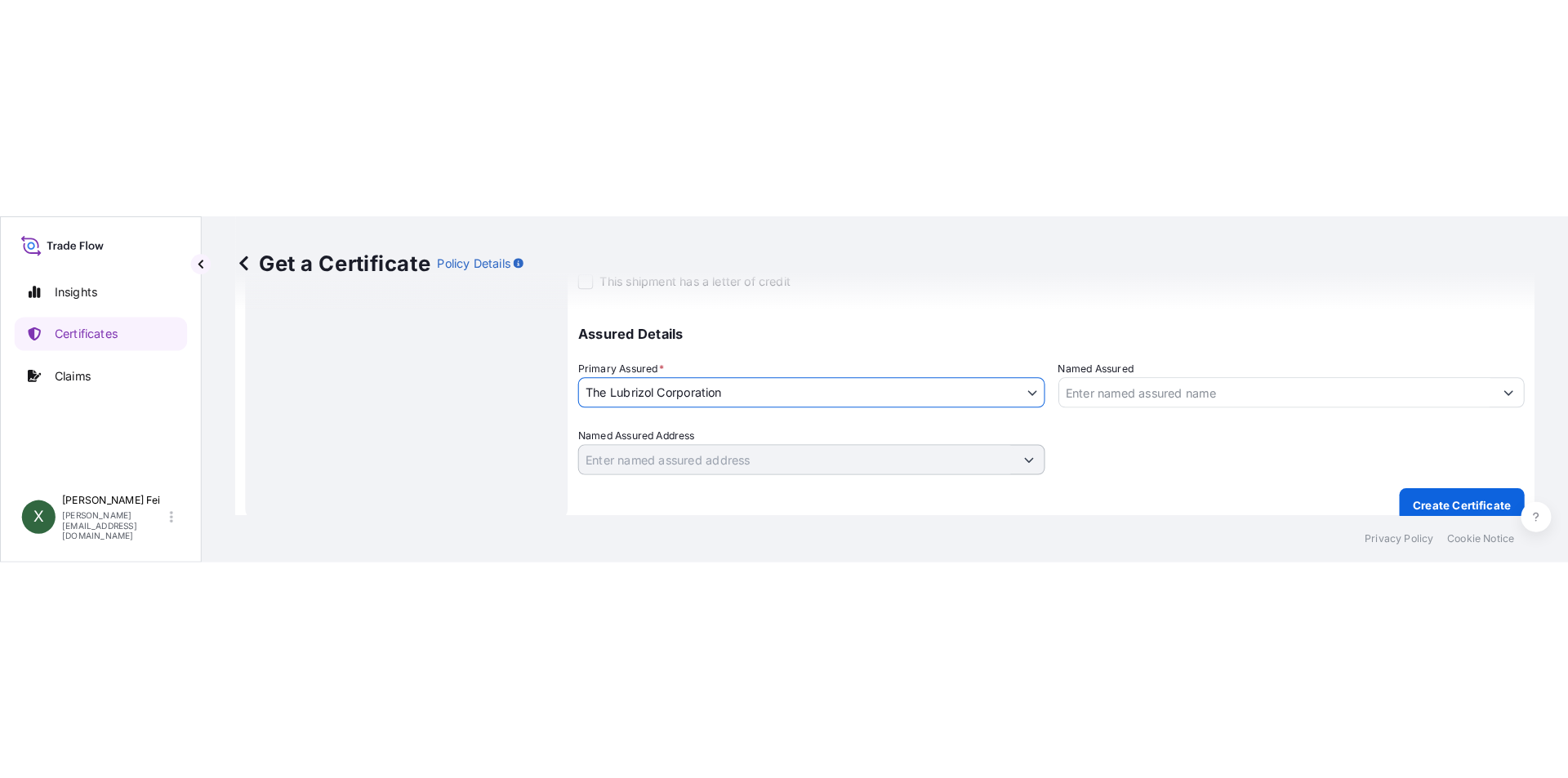
scroll to position [633, 0]
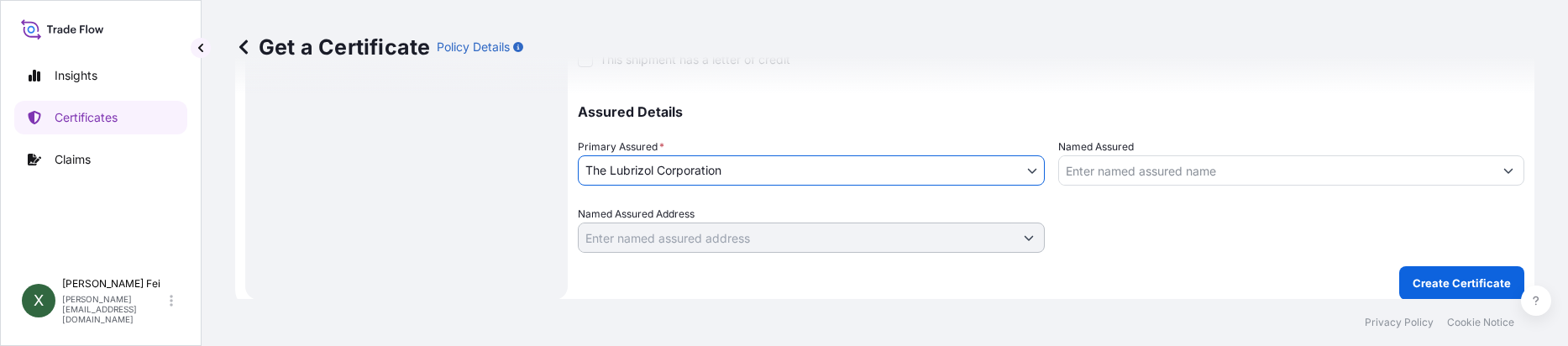
click at [1150, 173] on input "Named Assured" at bounding box center [1276, 171] width 435 height 30
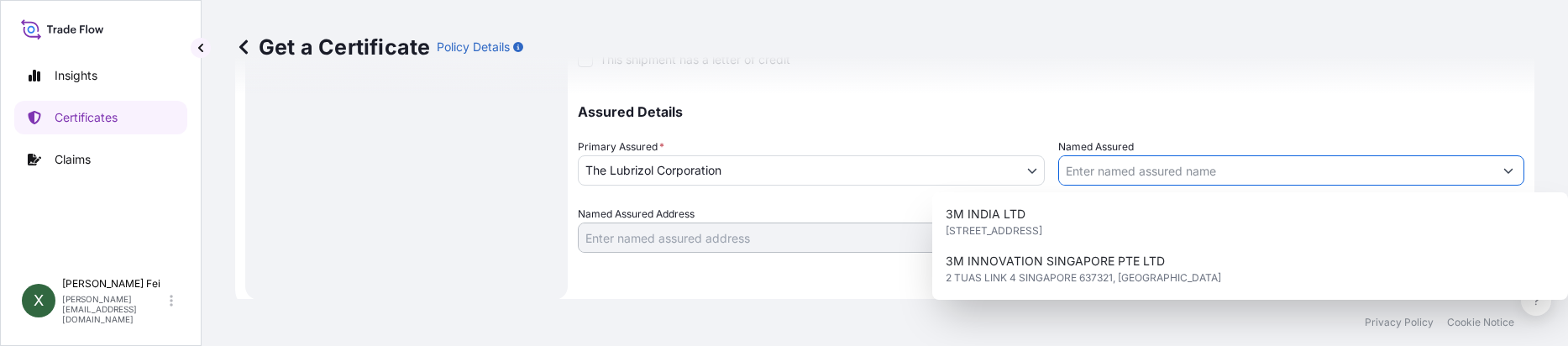
paste input "PT WAHANA PRIMA TAMA"
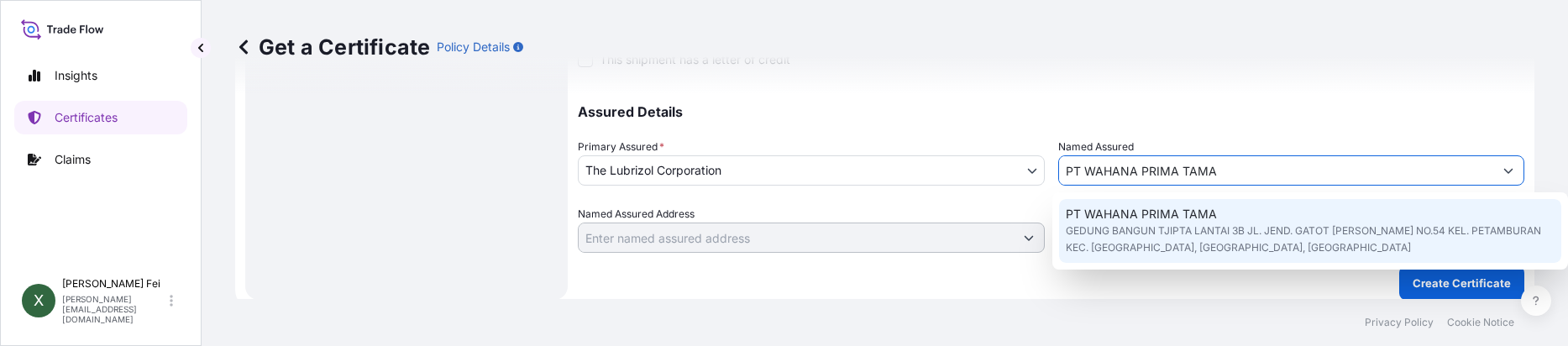
click at [1121, 222] on span "PT WAHANA PRIMA TAMA" at bounding box center [1142, 214] width 152 height 17
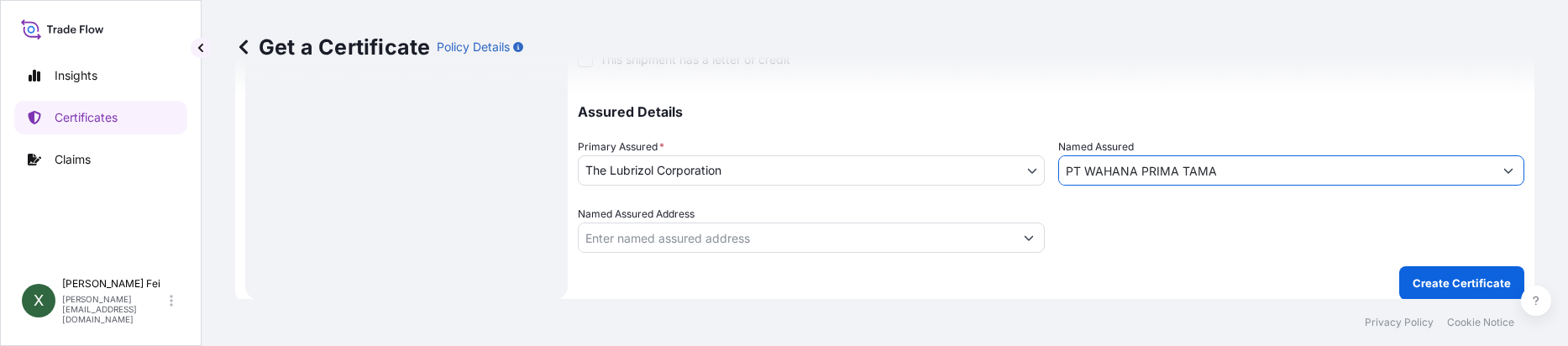
type input "PT WAHANA PRIMA TAMA"
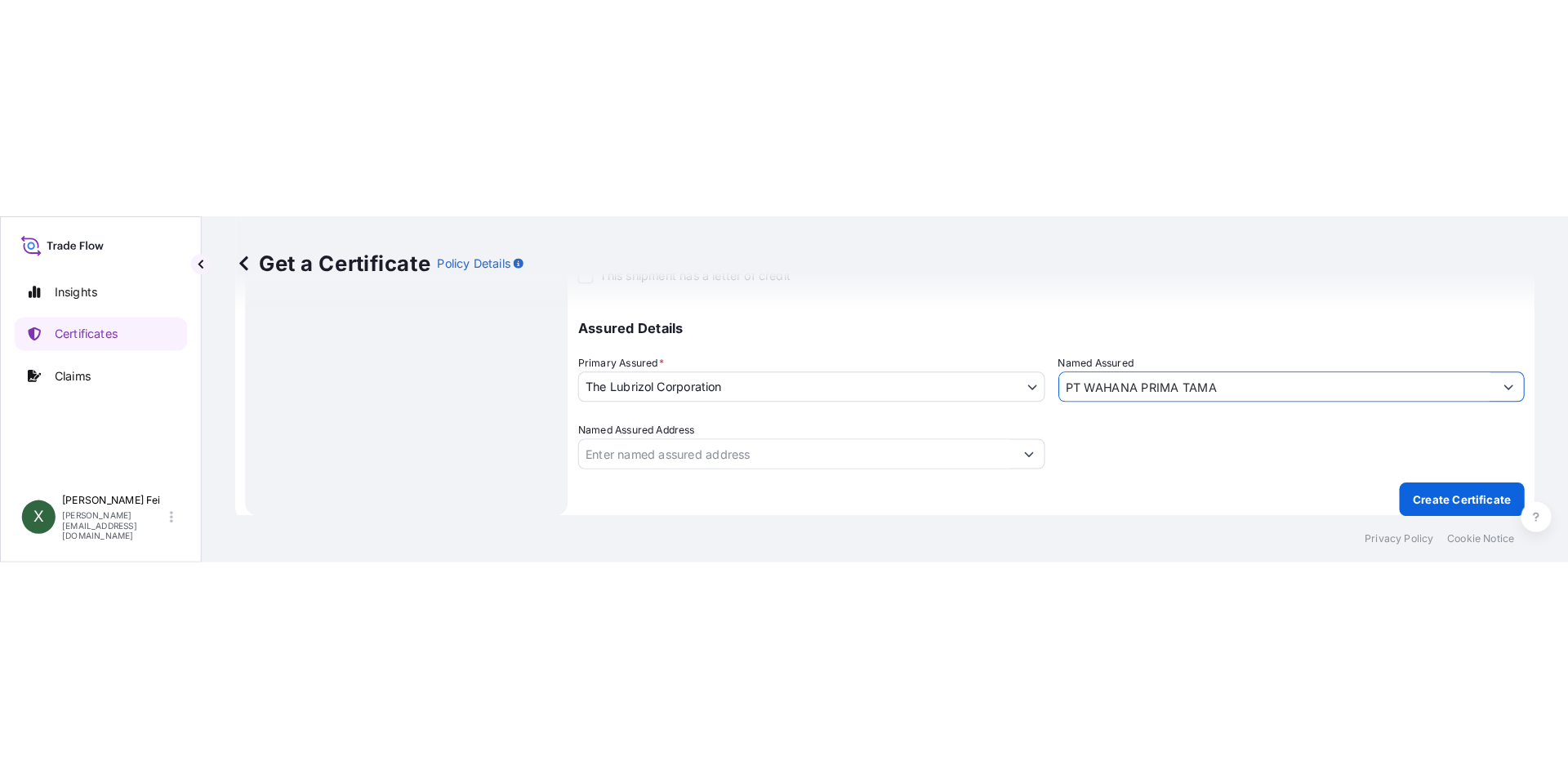
scroll to position [203, 0]
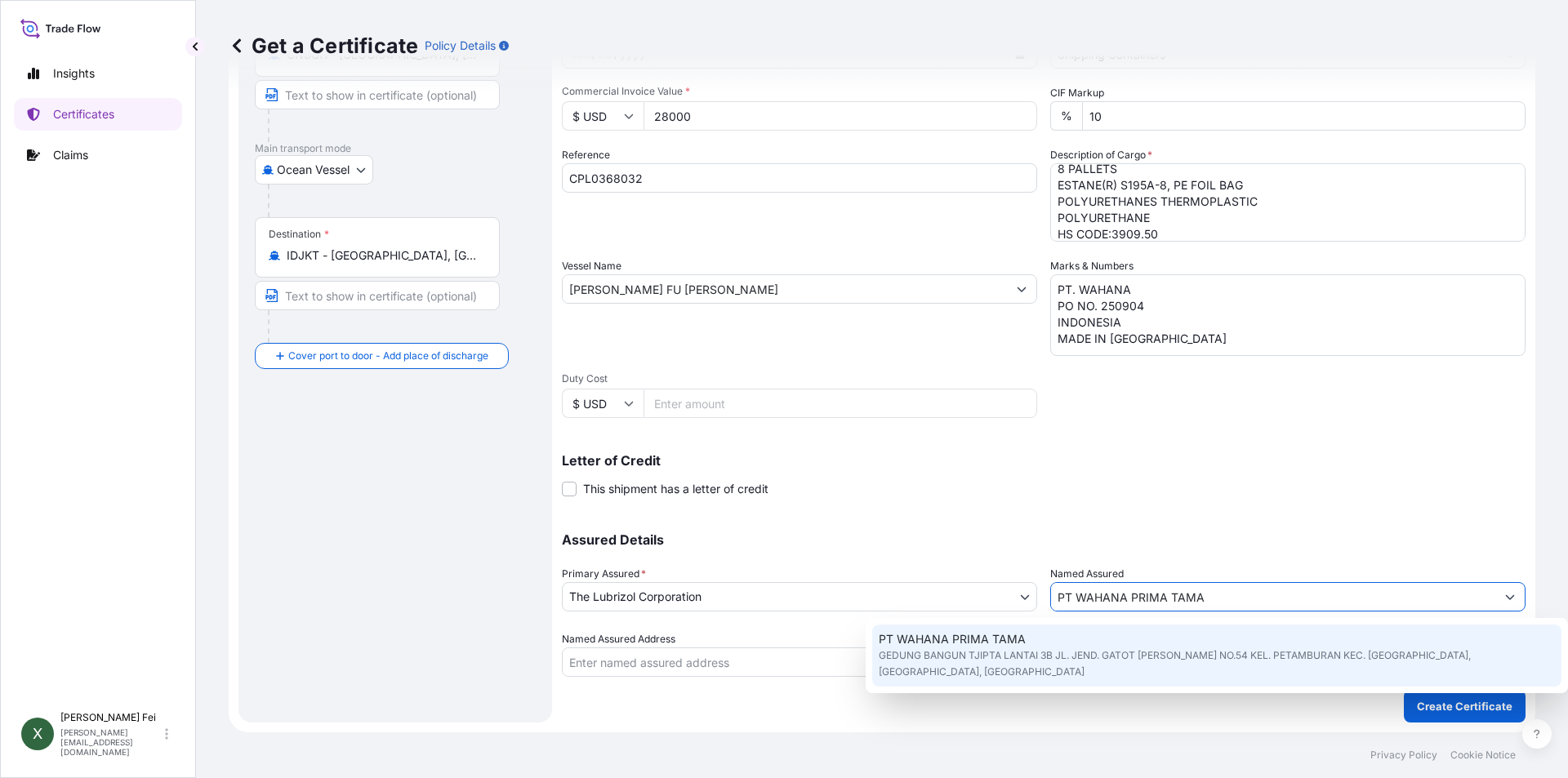
click at [1089, 645] on div "PT WAHANA PRIMA TAMA GEDUNG BANGUN TJIPTA LANTAI 3B JL. JEND. GATOT [PERSON_NAM…" at bounding box center [1217, 655] width 689 height 62
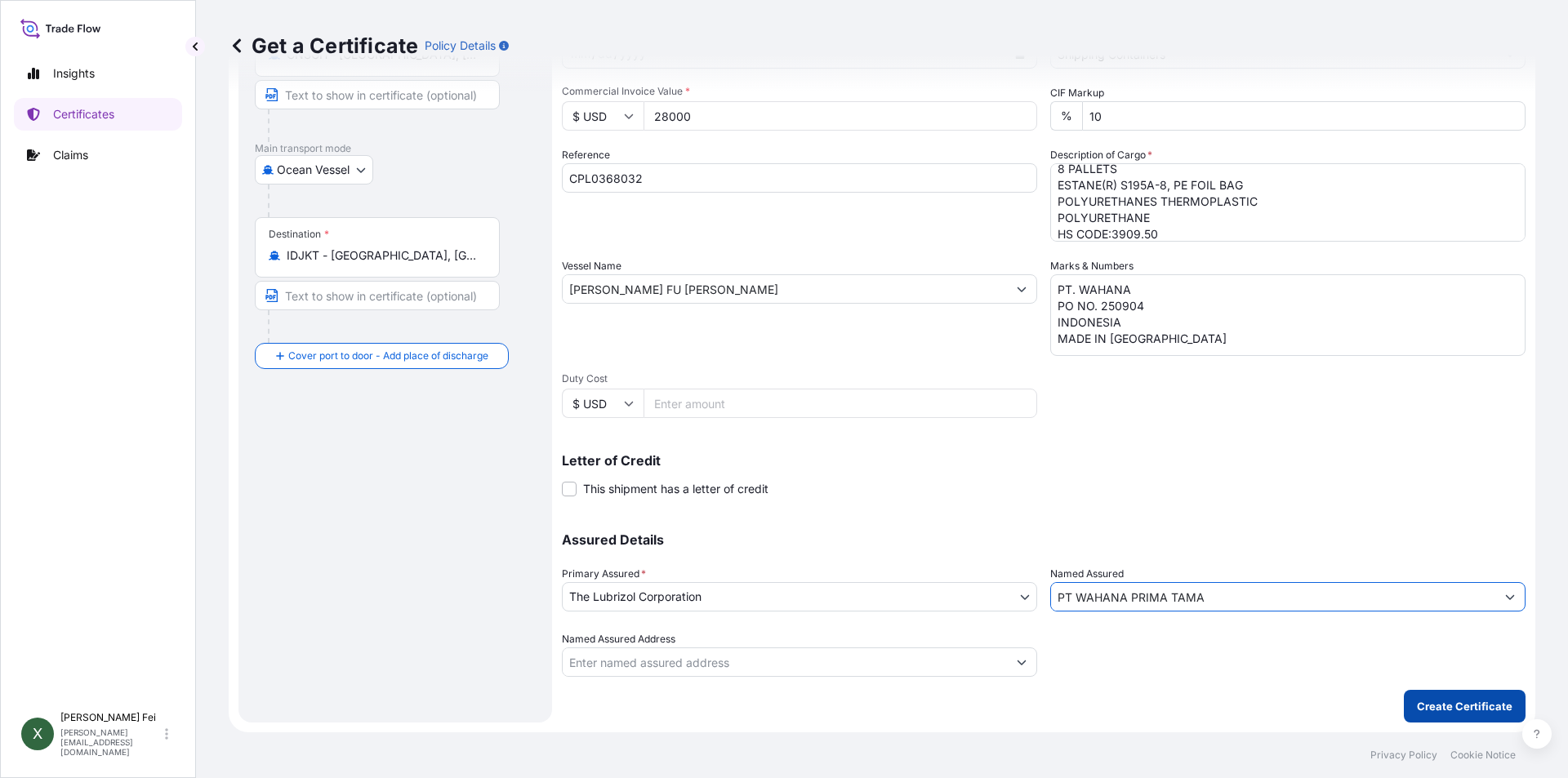
click at [1440, 710] on p "Create Certificate" at bounding box center [1465, 706] width 96 height 17
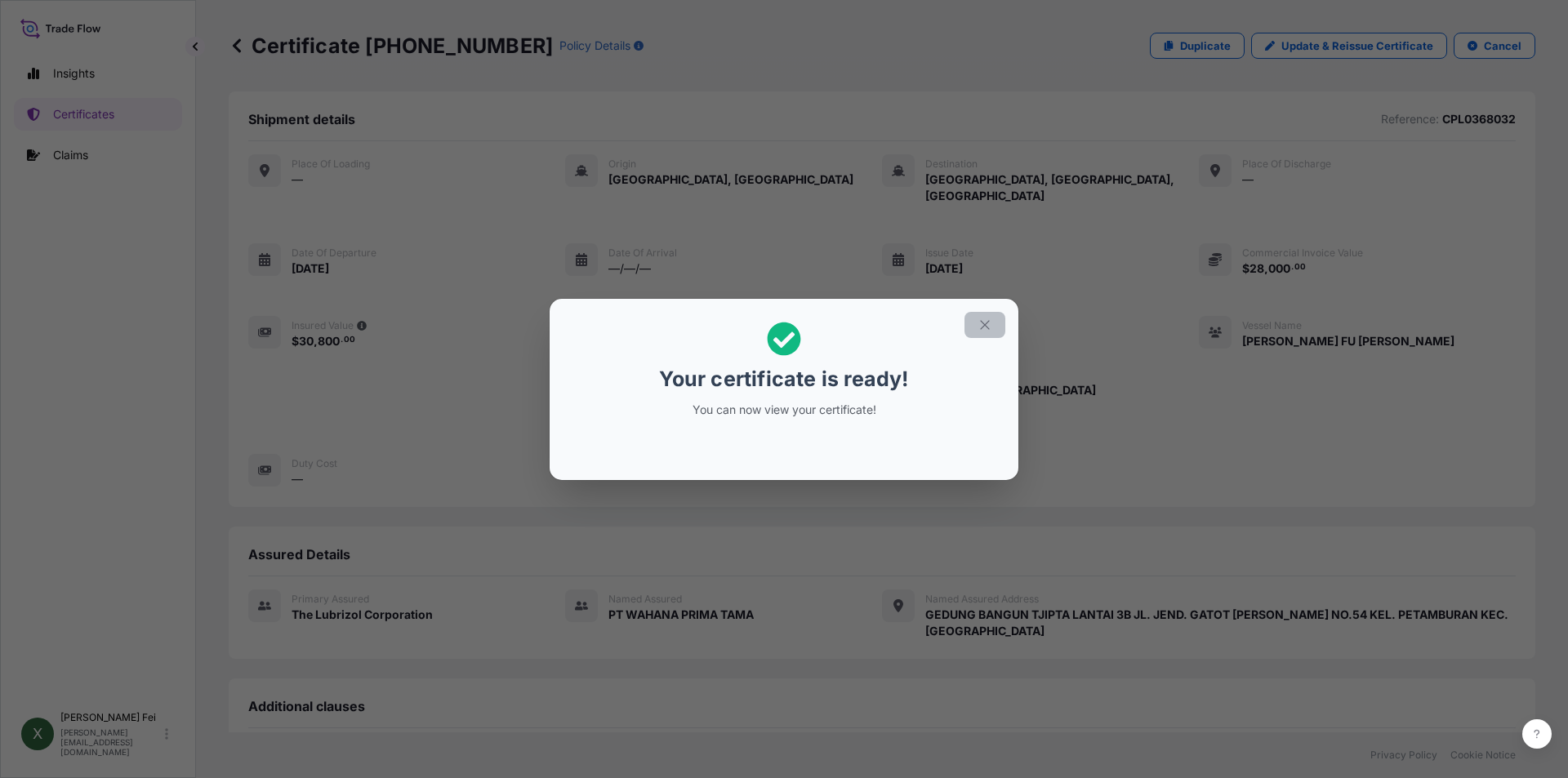
click at [987, 330] on icon "button" at bounding box center [985, 325] width 15 height 15
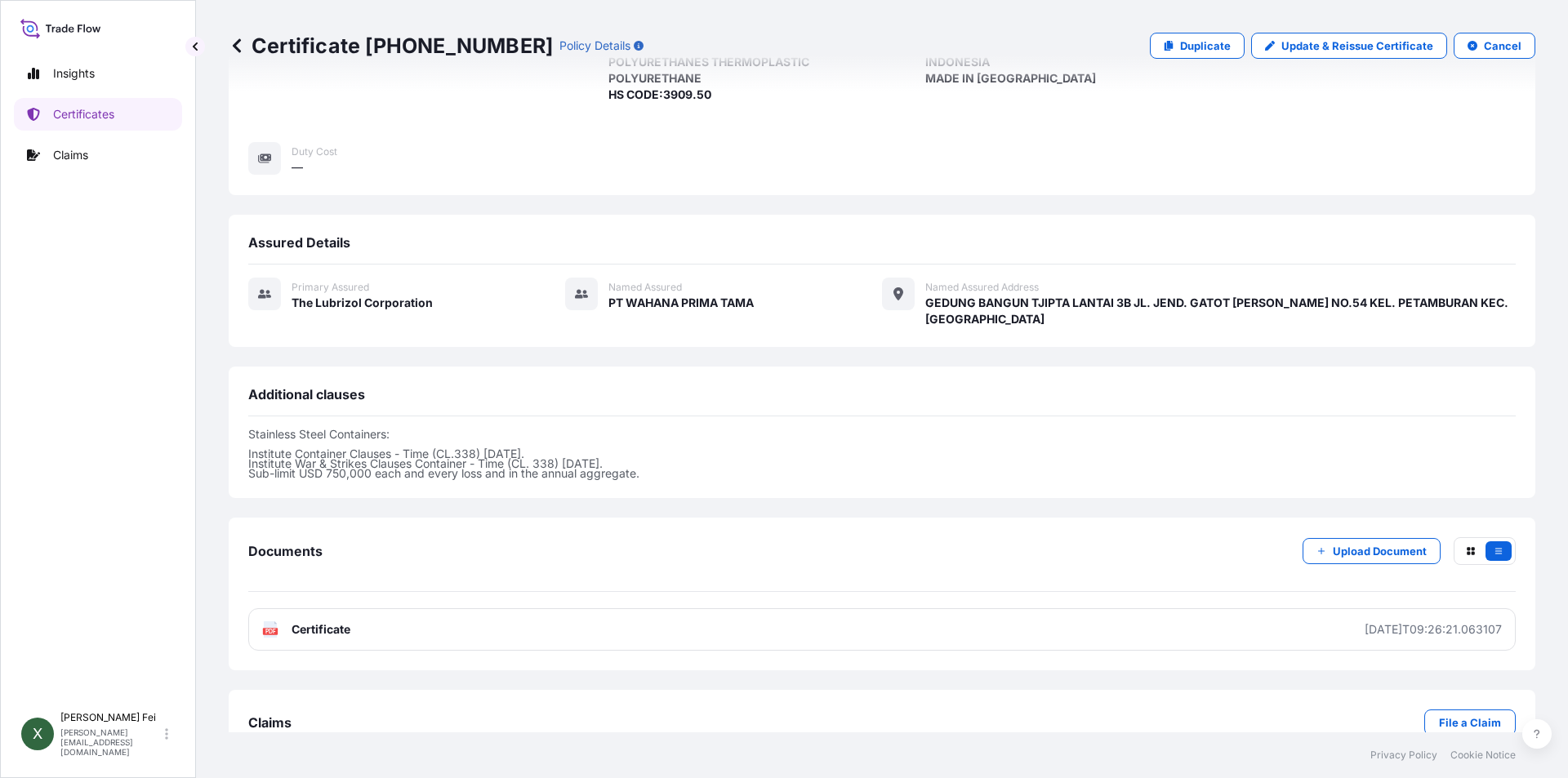
scroll to position [335, 0]
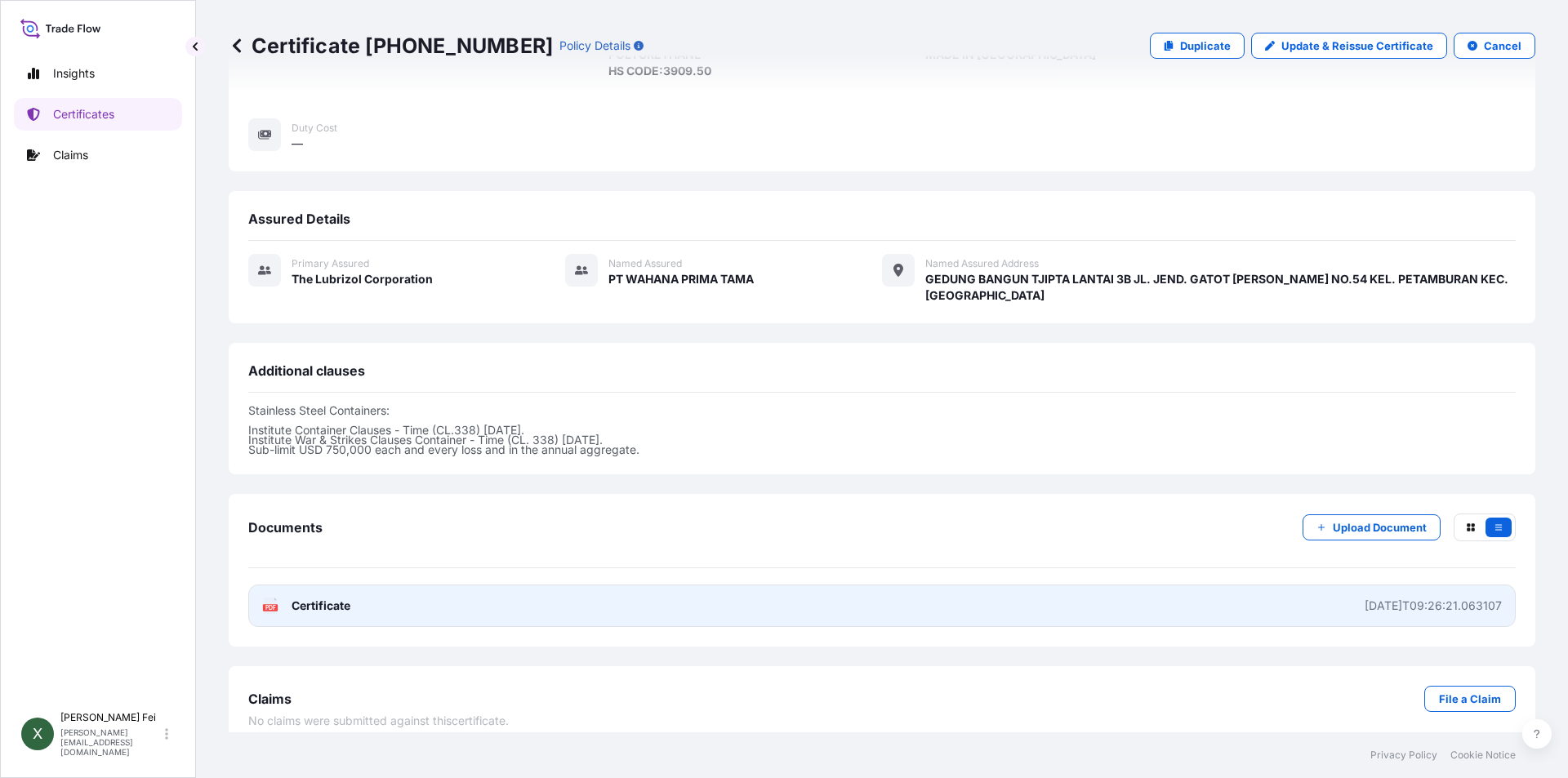
click at [511, 585] on link "PDF Certificate [DATE]T09:26:21.063107" at bounding box center [883, 606] width 1268 height 42
